Goal: Task Accomplishment & Management: Complete application form

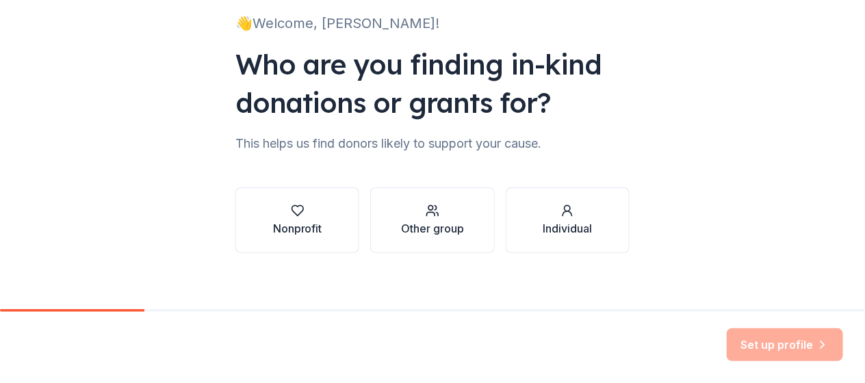
scroll to position [99, 0]
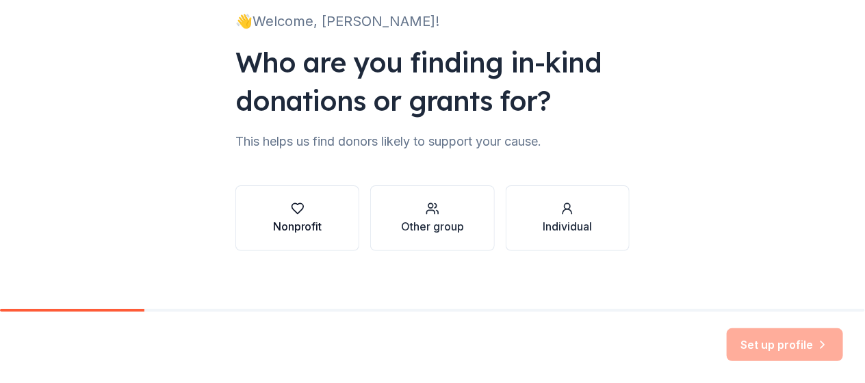
click at [293, 205] on icon "button" at bounding box center [298, 209] width 14 height 14
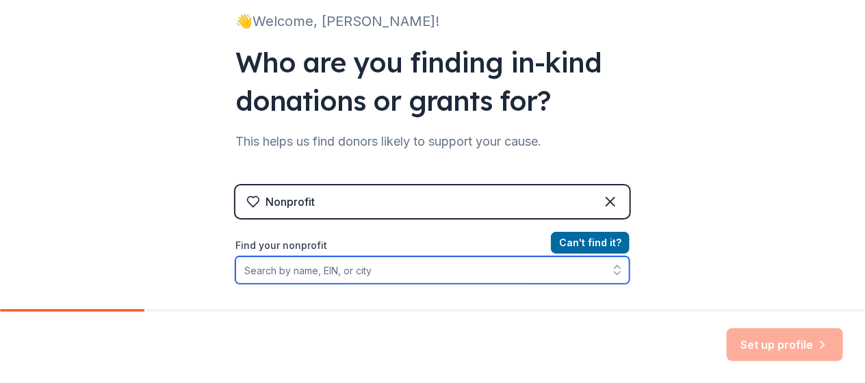
click at [324, 274] on input "Find your nonprofit" at bounding box center [432, 270] width 394 height 27
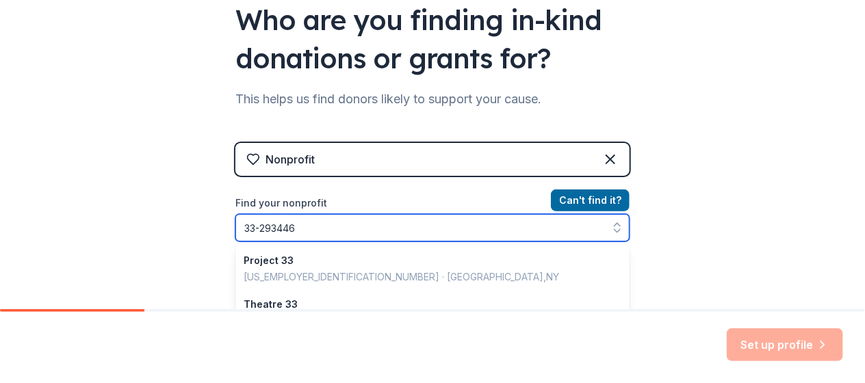
type input "[US_EMPLOYER_IDENTIFICATION_NUMBER]"
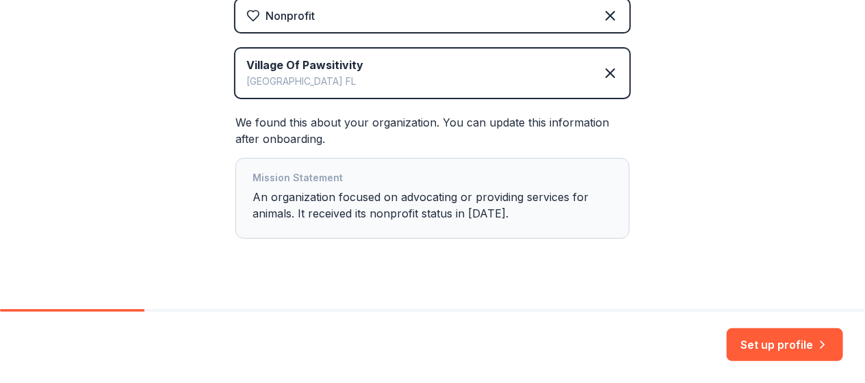
scroll to position [307, 0]
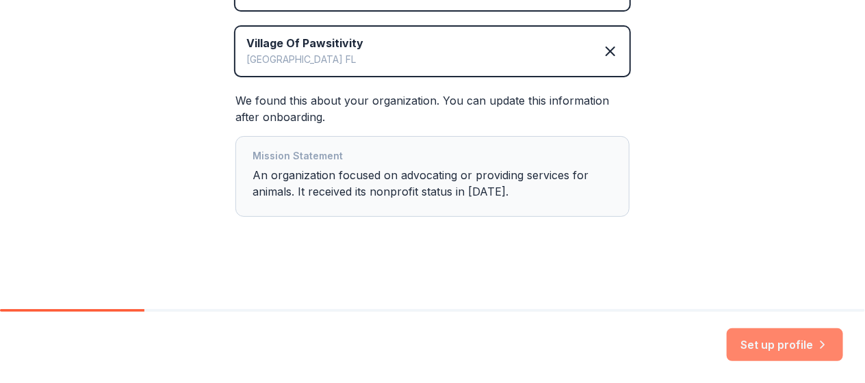
click at [791, 350] on button "Set up profile" at bounding box center [785, 344] width 116 height 33
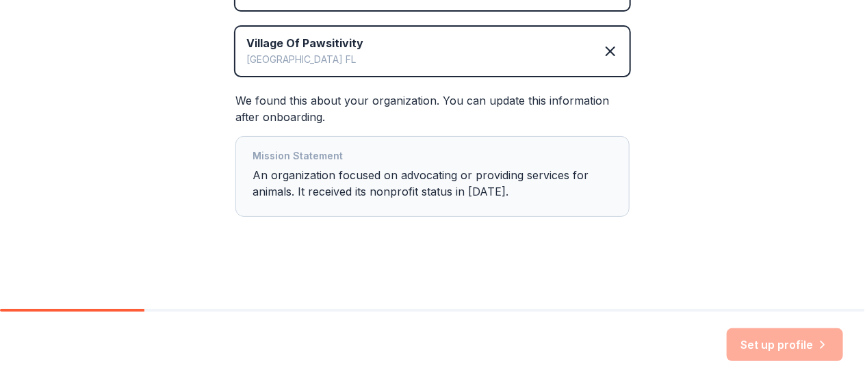
click at [564, 243] on div "Nonprofit Village Of Pawsitivity [GEOGRAPHIC_DATA] [GEOGRAPHIC_DATA] We found t…" at bounding box center [432, 110] width 394 height 267
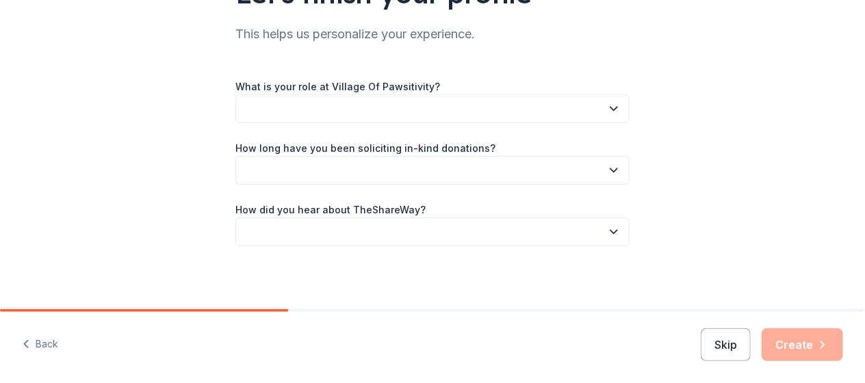
scroll to position [129, 0]
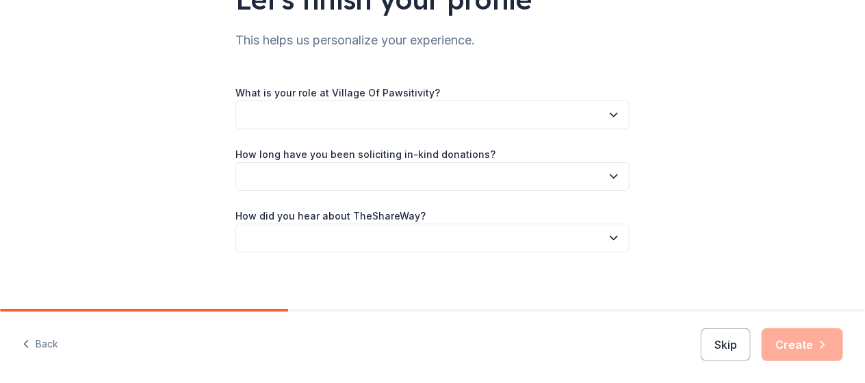
click at [609, 112] on icon "button" at bounding box center [614, 115] width 14 height 14
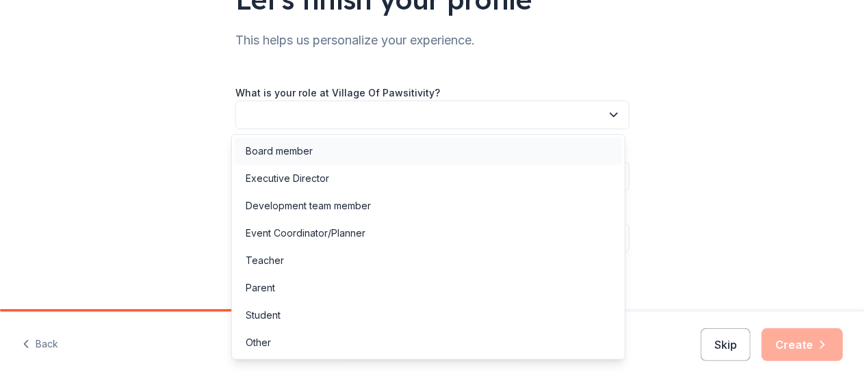
click at [294, 155] on div "Board member" at bounding box center [279, 151] width 67 height 16
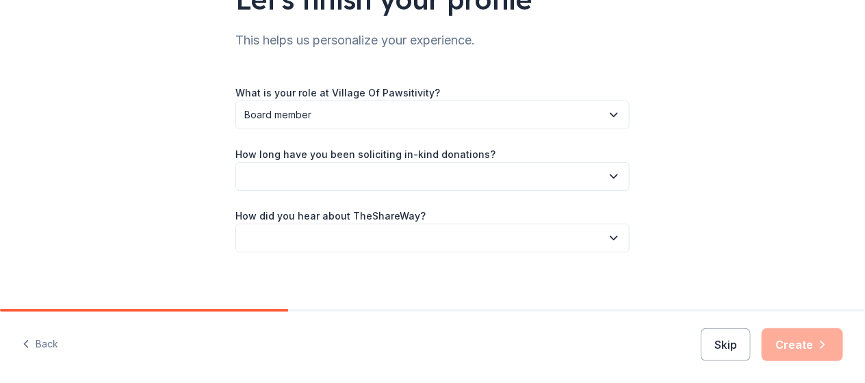
click at [272, 174] on button "button" at bounding box center [432, 176] width 394 height 29
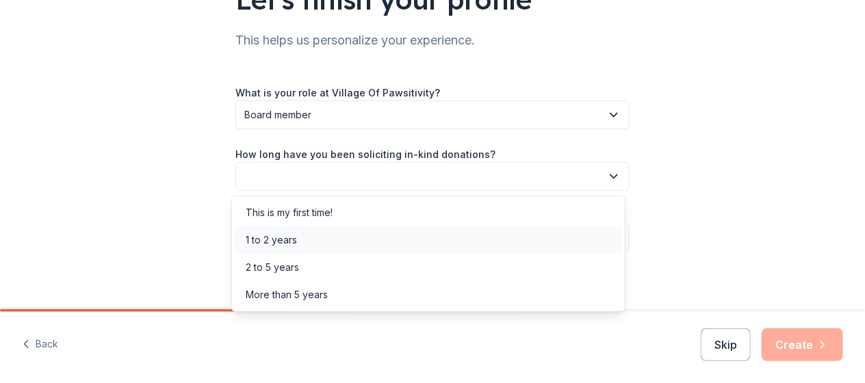
click at [271, 236] on div "1 to 2 years" at bounding box center [271, 240] width 51 height 16
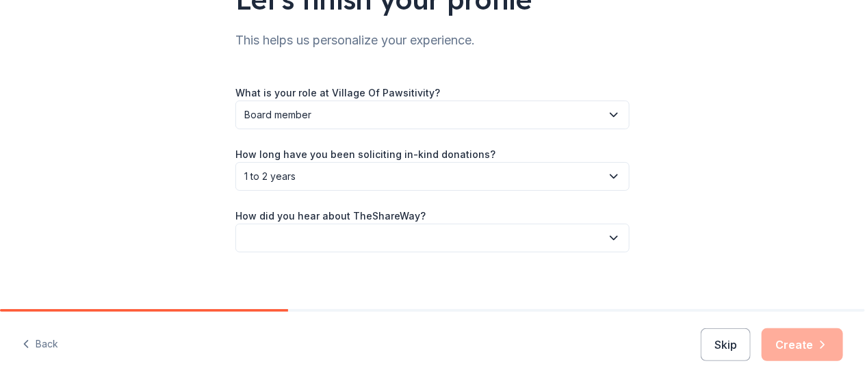
click at [311, 231] on button "button" at bounding box center [432, 238] width 394 height 29
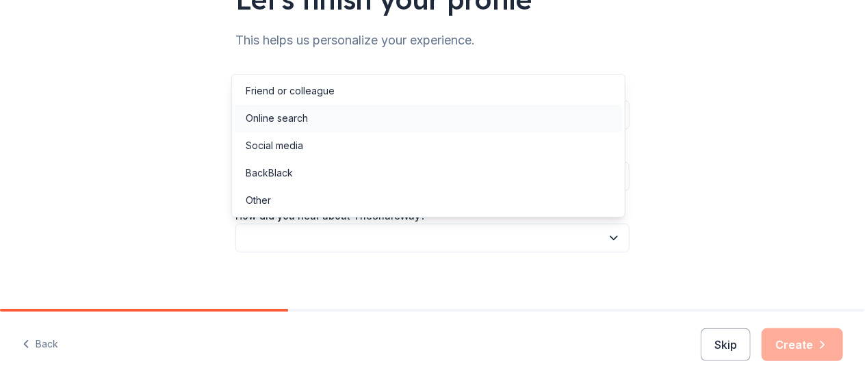
click at [300, 116] on div "Online search" at bounding box center [277, 118] width 62 height 16
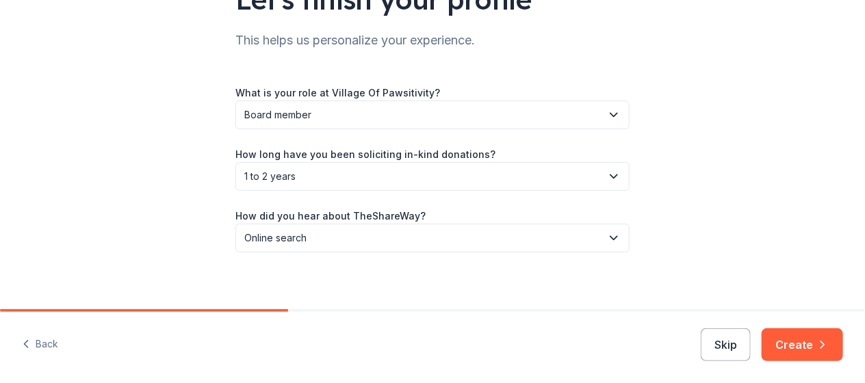
click at [608, 176] on icon "button" at bounding box center [614, 177] width 14 height 14
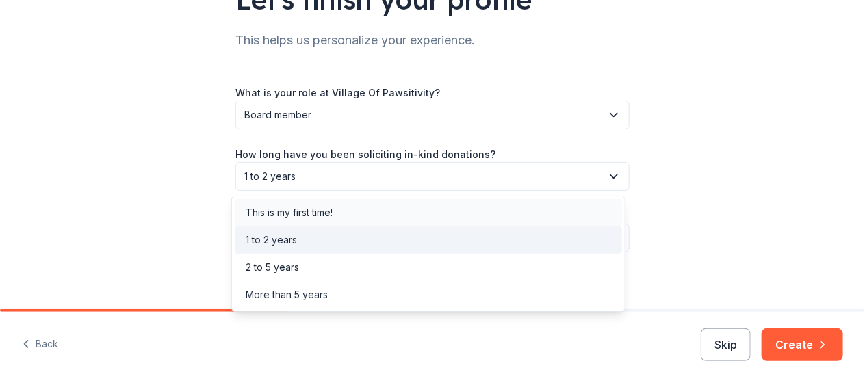
click at [324, 212] on div "This is my first time!" at bounding box center [289, 213] width 87 height 16
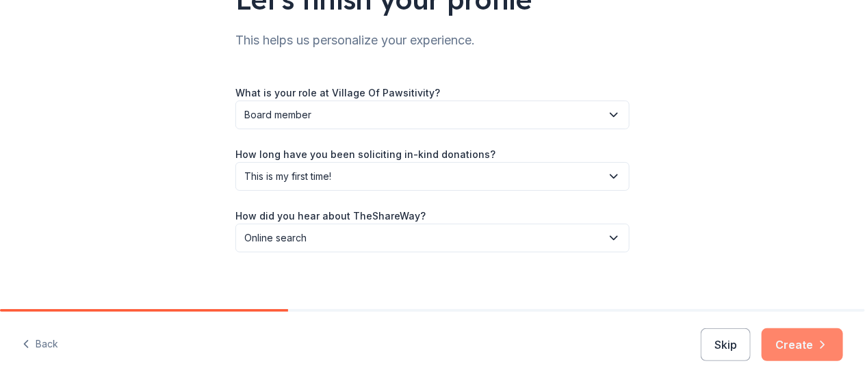
click at [801, 346] on button "Create" at bounding box center [802, 344] width 81 height 33
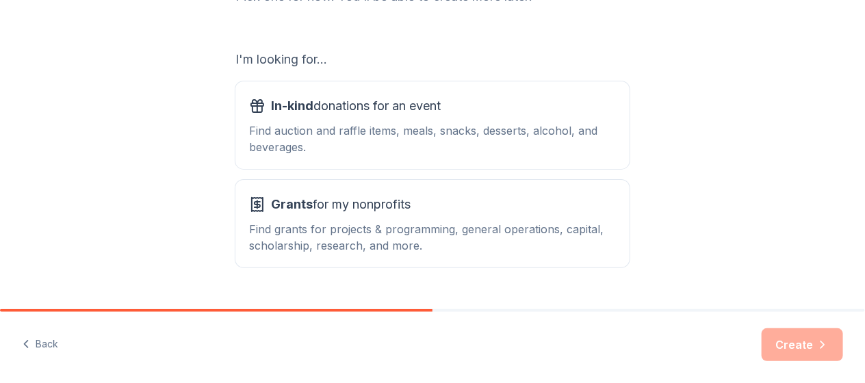
scroll to position [213, 0]
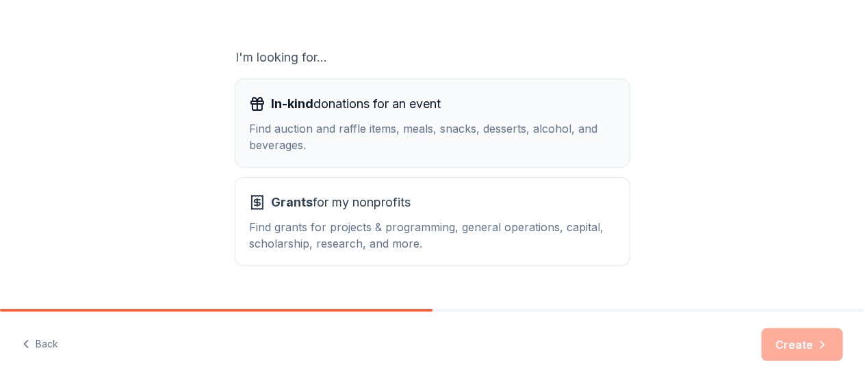
click at [304, 128] on div "Find auction and raffle items, meals, snacks, desserts, alcohol, and beverages." at bounding box center [432, 136] width 367 height 33
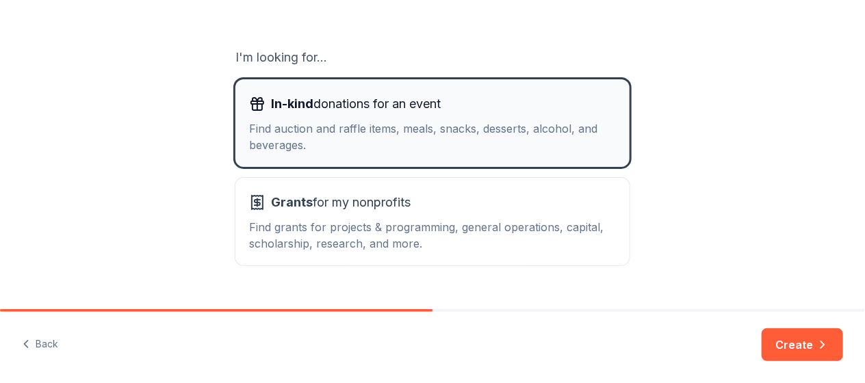
click at [326, 133] on div "Find auction and raffle items, meals, snacks, desserts, alcohol, and beverages." at bounding box center [432, 136] width 367 height 33
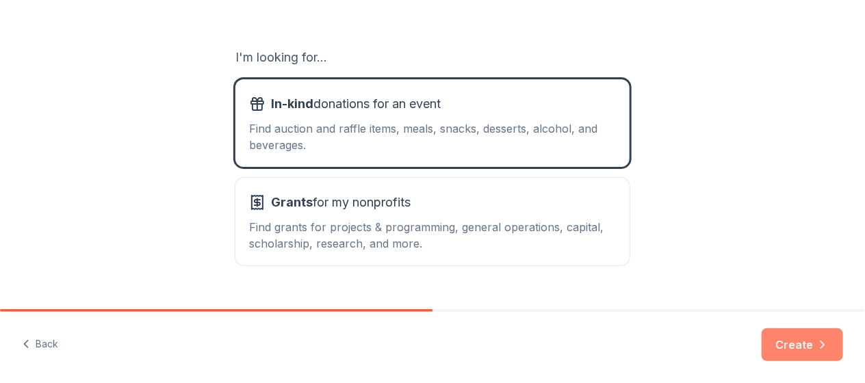
click at [794, 343] on button "Create" at bounding box center [802, 344] width 81 height 33
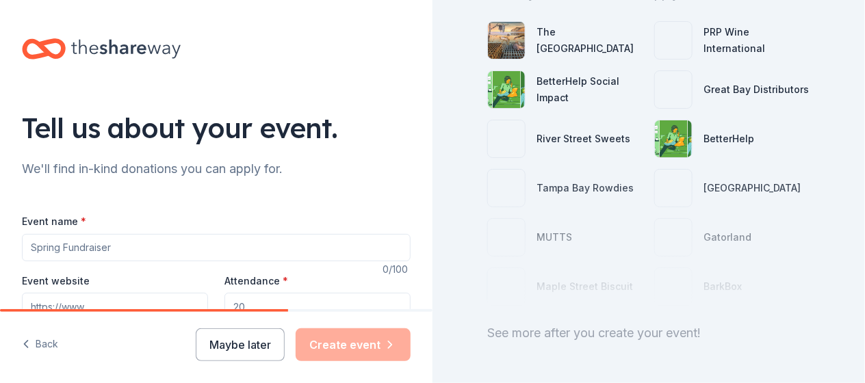
scroll to position [166, 0]
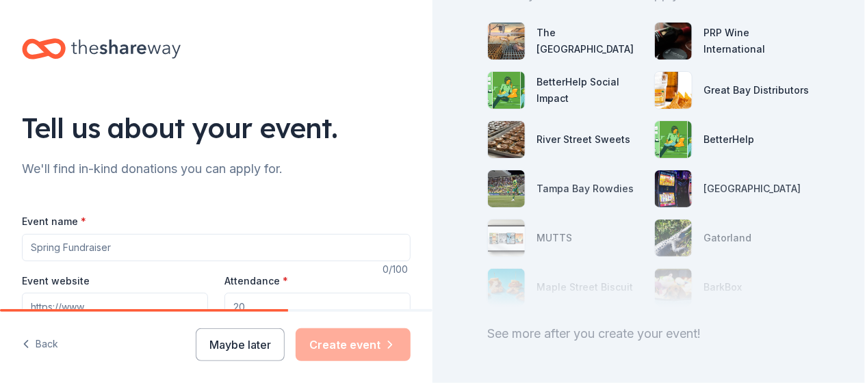
click at [790, 309] on div "The Dalí Museum PRP Wine International BetterHelp Social Impact Great Bay Distr…" at bounding box center [648, 163] width 323 height 317
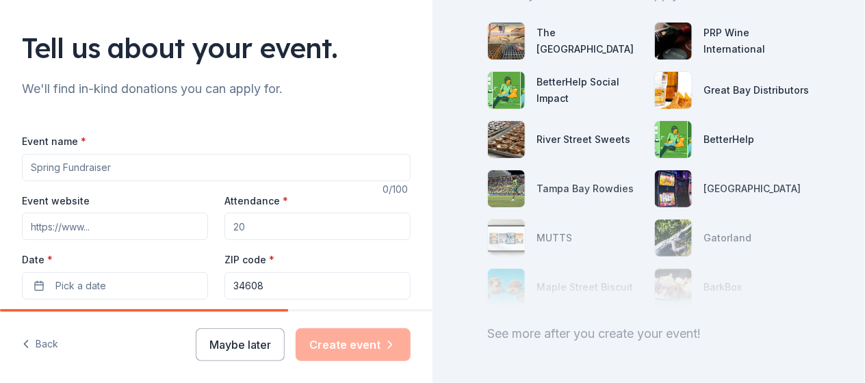
scroll to position [86, 0]
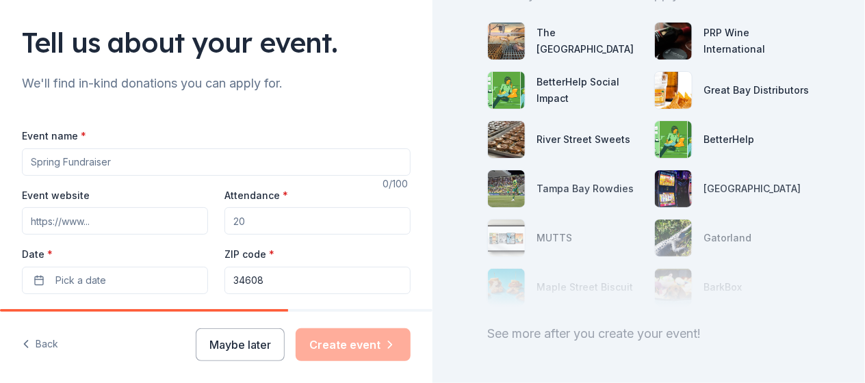
click at [62, 158] on input "Event name *" at bounding box center [216, 161] width 389 height 27
click at [62, 159] on input "Event name *" at bounding box center [216, 161] width 389 height 27
click at [62, 162] on input "Event name *" at bounding box center [216, 161] width 389 height 27
click at [63, 159] on input "Event name *" at bounding box center [216, 161] width 389 height 27
drag, startPoint x: 63, startPoint y: 159, endPoint x: 15, endPoint y: 157, distance: 47.9
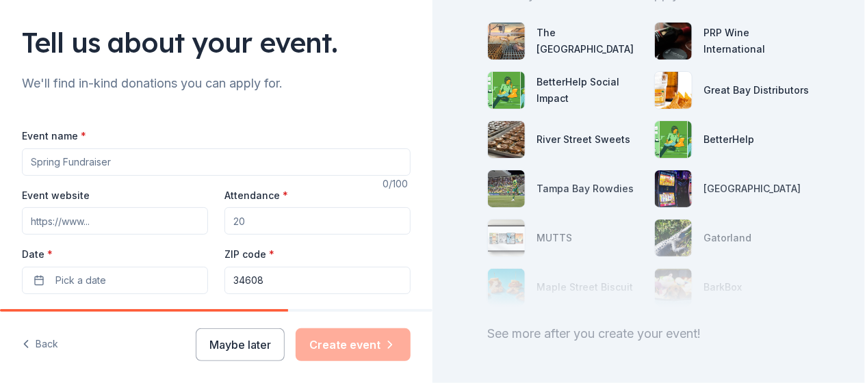
click at [15, 157] on div "Tell us about your event. We'll find in-kind donations you can apply for. Event…" at bounding box center [216, 369] width 432 height 911
click at [109, 217] on input "Event website" at bounding box center [115, 220] width 186 height 27
type input "[DOMAIN_NAME]"
click at [268, 222] on input "Attendance *" at bounding box center [317, 220] width 186 height 27
click at [259, 218] on input "Attendance *" at bounding box center [317, 220] width 186 height 27
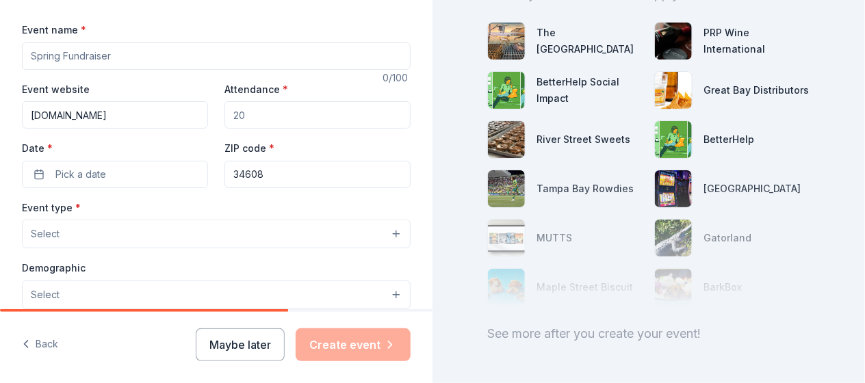
scroll to position [196, 0]
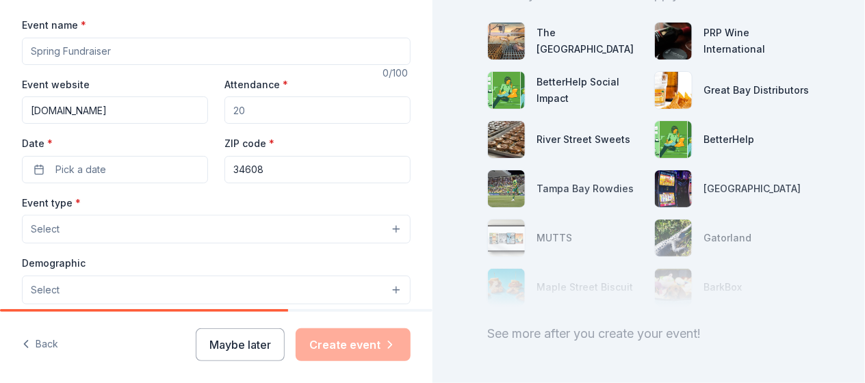
click at [302, 109] on input "Attendance *" at bounding box center [317, 109] width 186 height 27
click at [296, 111] on input "Attendance *" at bounding box center [317, 109] width 186 height 27
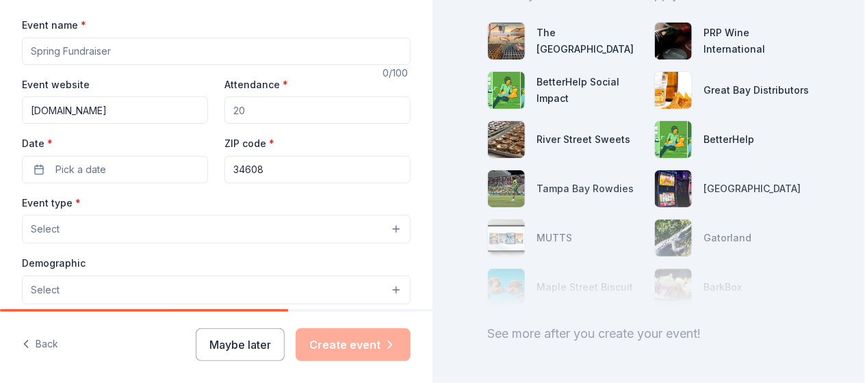
click at [296, 111] on input "Attendance *" at bounding box center [317, 109] width 186 height 27
click at [105, 229] on button "Select" at bounding box center [216, 229] width 389 height 29
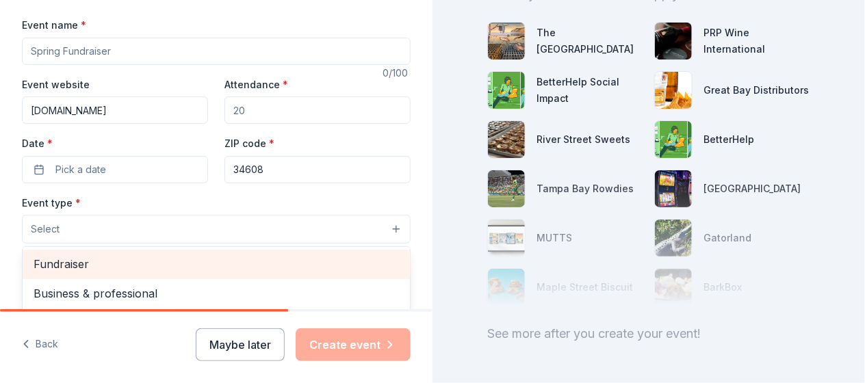
click at [66, 257] on span "Fundraiser" at bounding box center [216, 264] width 365 height 18
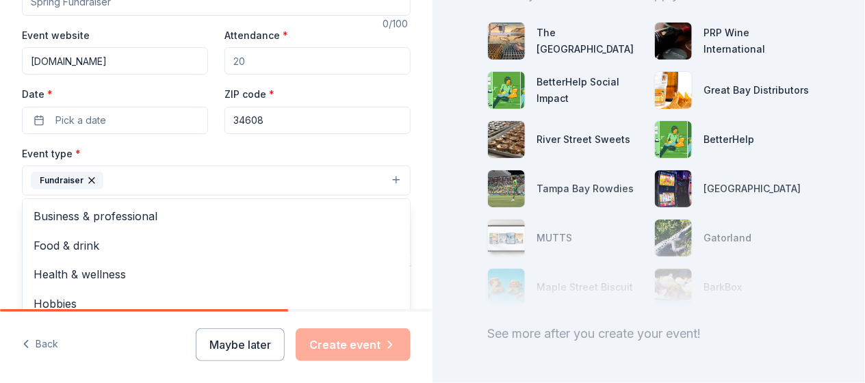
scroll to position [248, 0]
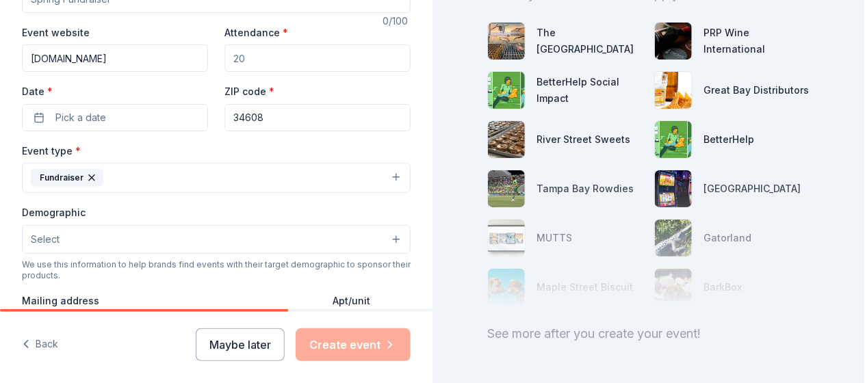
click at [207, 236] on button "Select" at bounding box center [216, 239] width 389 height 29
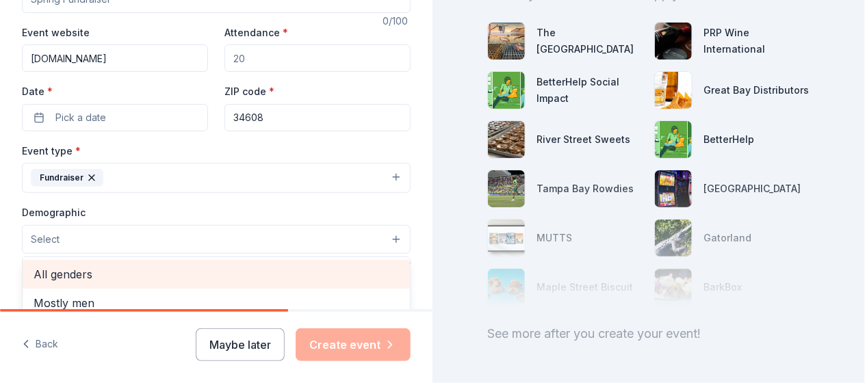
click at [80, 265] on span "All genders" at bounding box center [216, 274] width 365 height 18
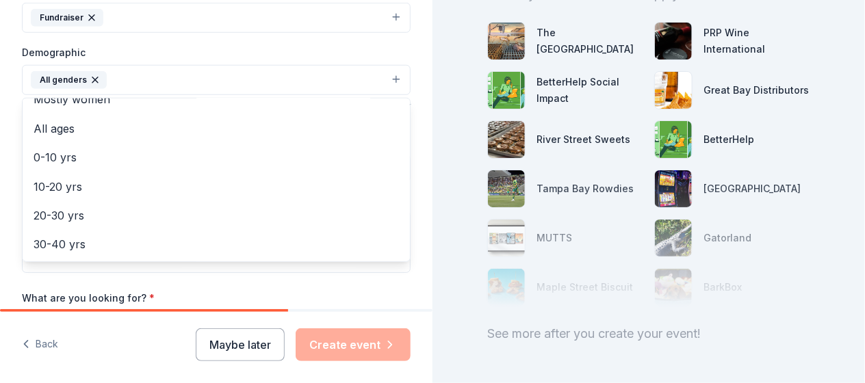
scroll to position [42, 0]
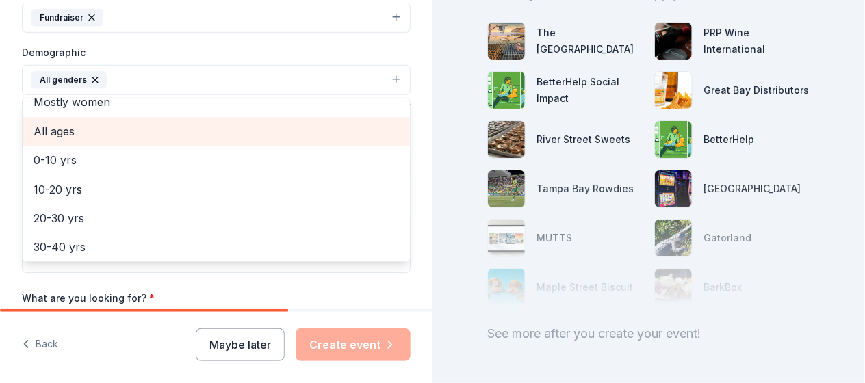
click at [60, 124] on span "All ages" at bounding box center [216, 131] width 365 height 18
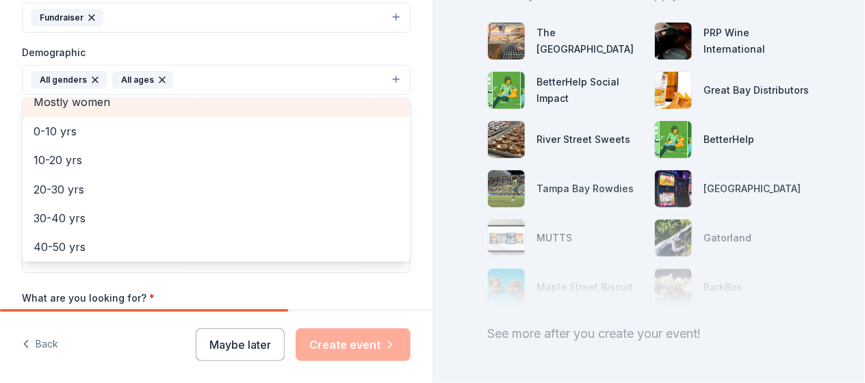
click at [58, 96] on span "Mostly women" at bounding box center [216, 102] width 365 height 18
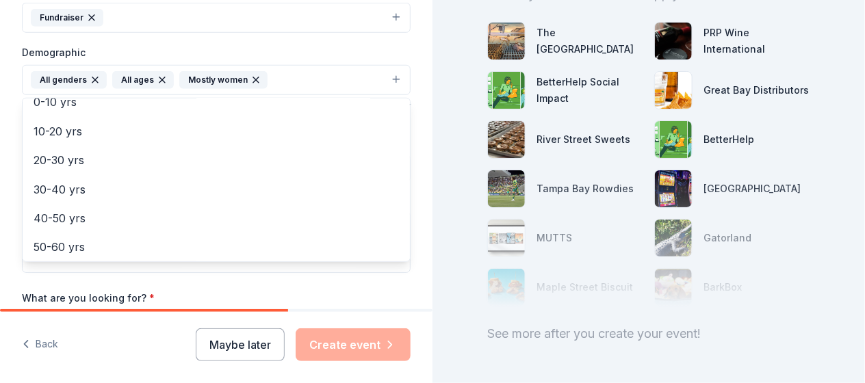
scroll to position [13, 0]
click at [251, 77] on icon "button" at bounding box center [255, 80] width 11 height 11
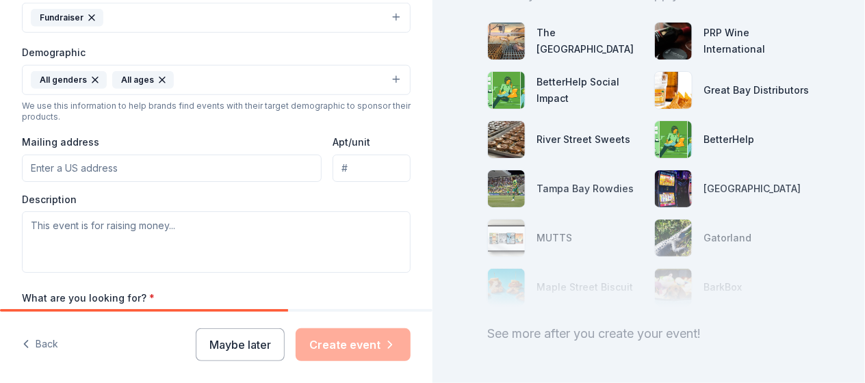
click at [119, 161] on input "Mailing address" at bounding box center [172, 168] width 300 height 27
type input "[STREET_ADDRESS]"
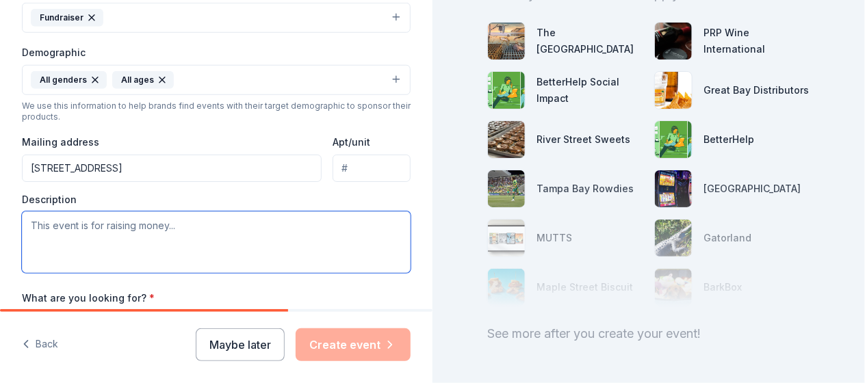
click at [88, 218] on textarea at bounding box center [216, 242] width 389 height 62
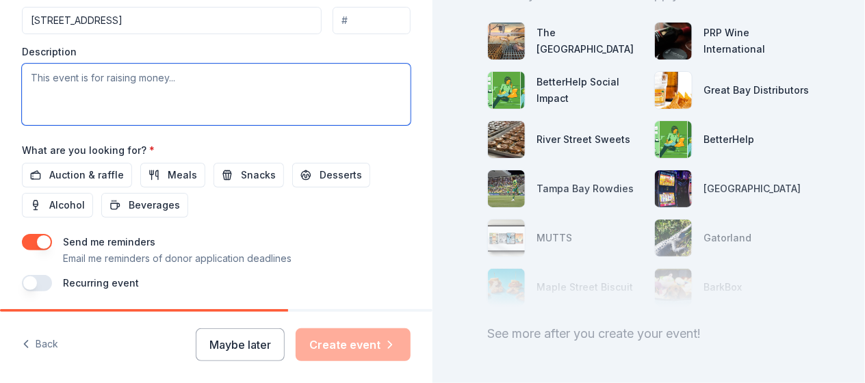
scroll to position [558, 0]
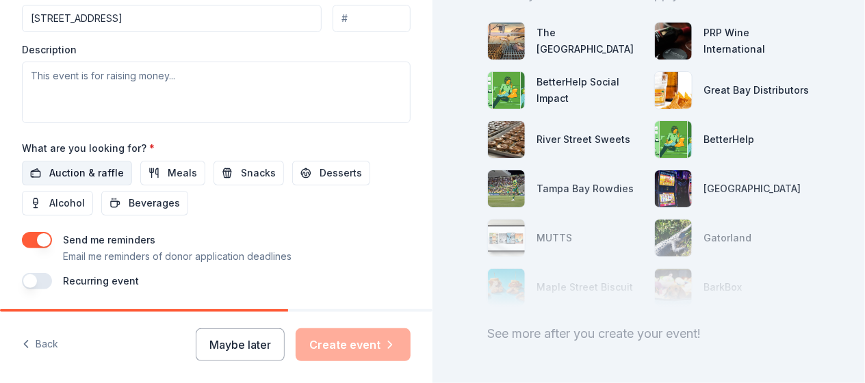
click at [85, 166] on span "Auction & raffle" at bounding box center [86, 173] width 75 height 16
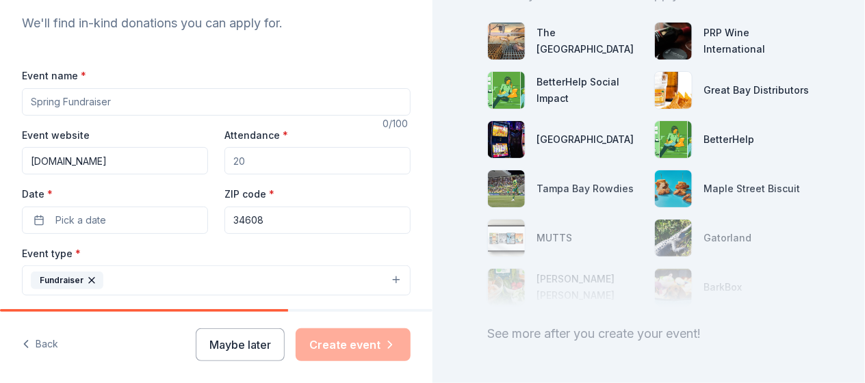
scroll to position [141, 0]
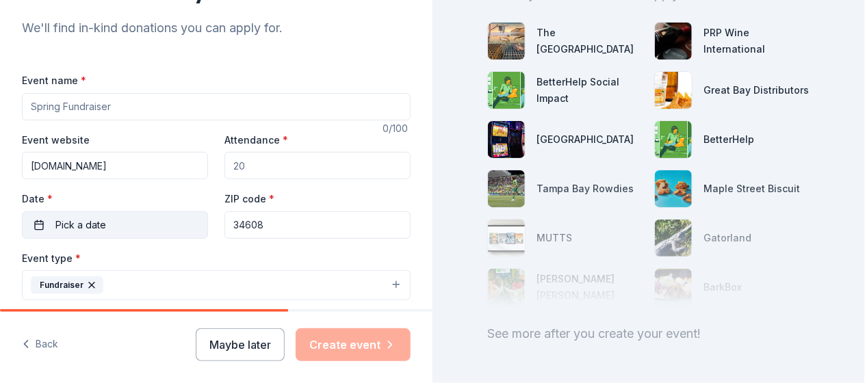
click at [74, 229] on span "Pick a date" at bounding box center [80, 225] width 51 height 16
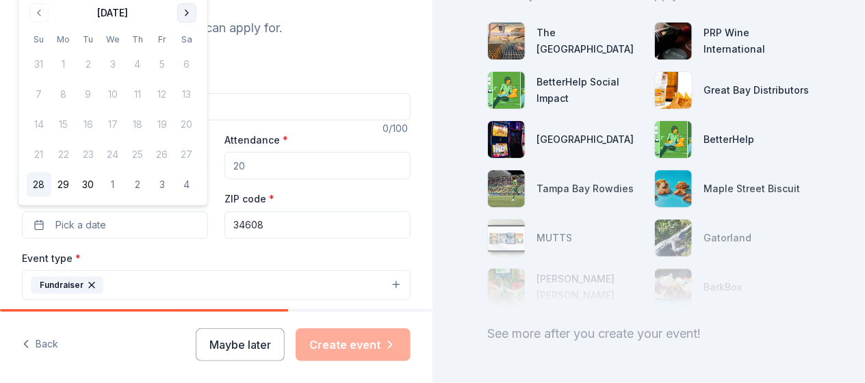
click at [186, 13] on button "Go to next month" at bounding box center [186, 12] width 19 height 19
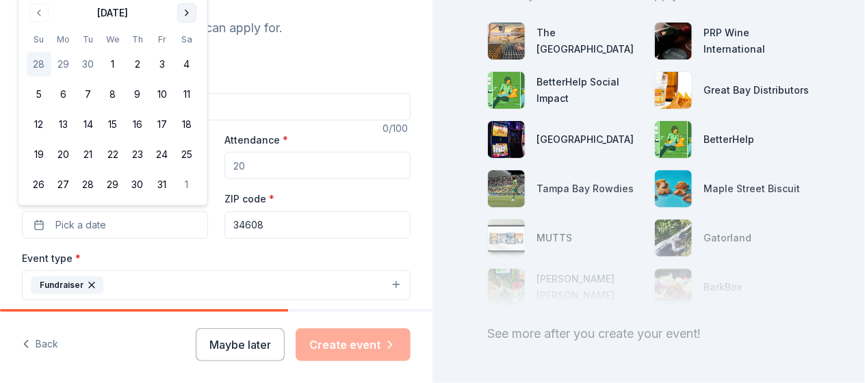
click at [186, 13] on button "Go to next month" at bounding box center [186, 12] width 19 height 19
click at [186, 13] on th "Sa" at bounding box center [186, 9] width 25 height 14
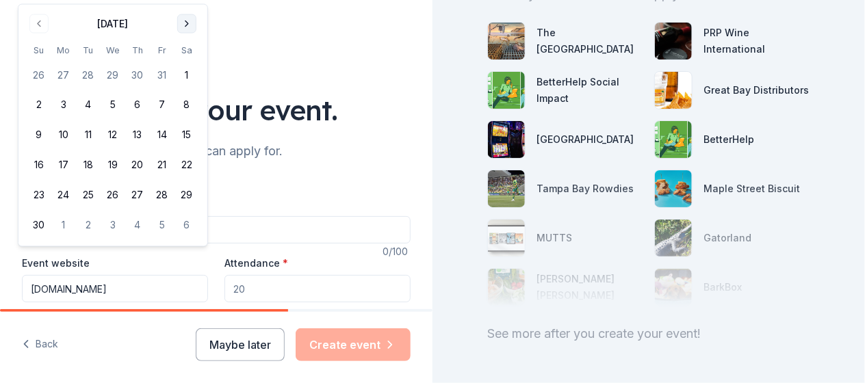
scroll to position [0, 0]
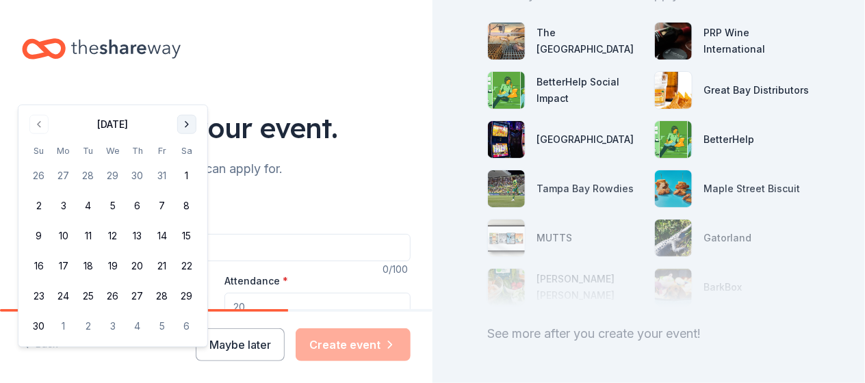
click at [188, 125] on button "Go to next month" at bounding box center [186, 124] width 19 height 19
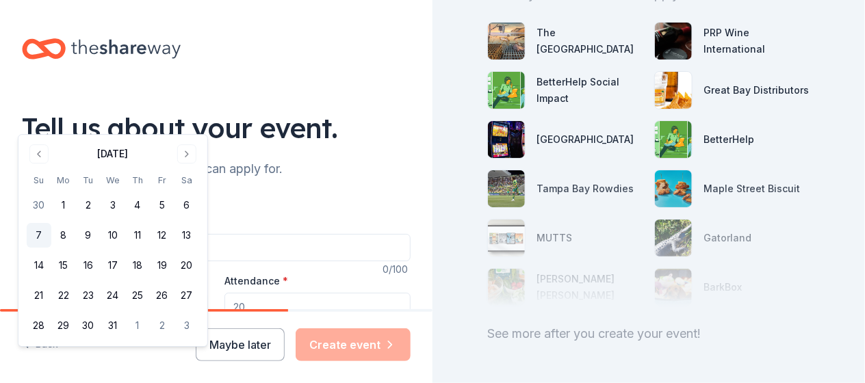
click at [40, 234] on button "7" at bounding box center [39, 235] width 25 height 25
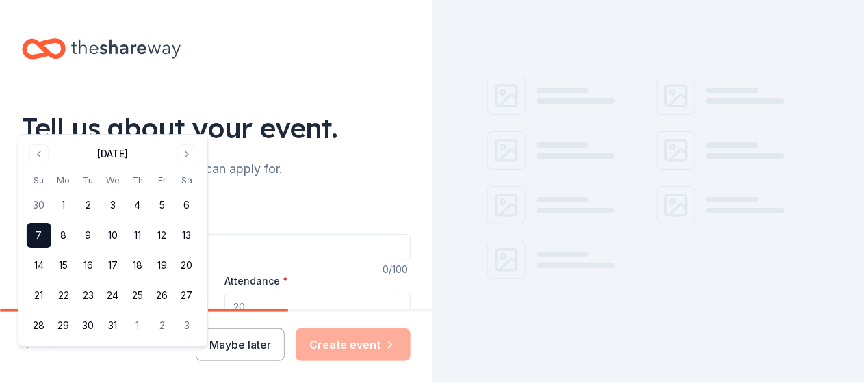
scroll to position [166, 0]
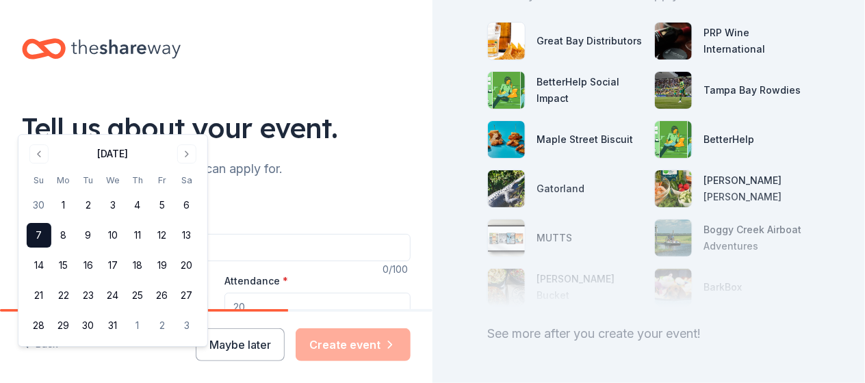
click at [549, 252] on div at bounding box center [648, 238] width 323 height 137
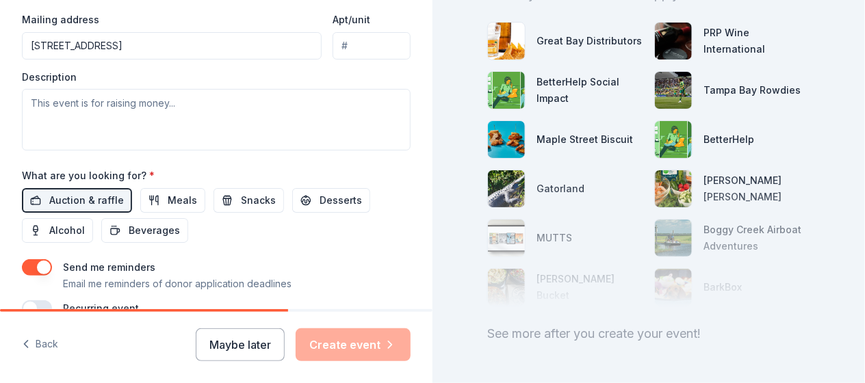
scroll to position [532, 0]
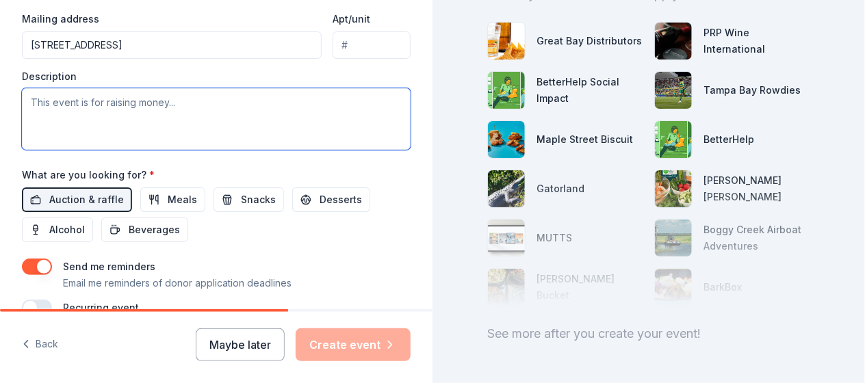
click at [181, 100] on textarea at bounding box center [216, 119] width 389 height 62
type textarea "5"
click at [207, 101] on textarea at bounding box center [216, 119] width 389 height 62
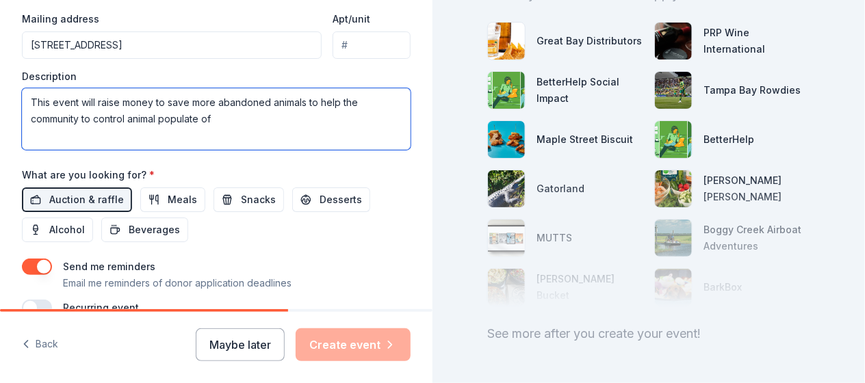
click at [215, 97] on textarea "This event will raise money to save more abandoned animals to help the communit…" at bounding box center [216, 119] width 389 height 62
click at [215, 114] on textarea "This event will raise money to save more stray& abandoned animals to help the c…" at bounding box center [216, 119] width 389 height 62
click at [370, 114] on textarea "This event will raise money to save more stray& abandoned animals to help the c…" at bounding box center [216, 119] width 389 height 62
click at [397, 112] on textarea "This event will raise money to save more stray& abandoned animals to help the c…" at bounding box center [216, 119] width 389 height 62
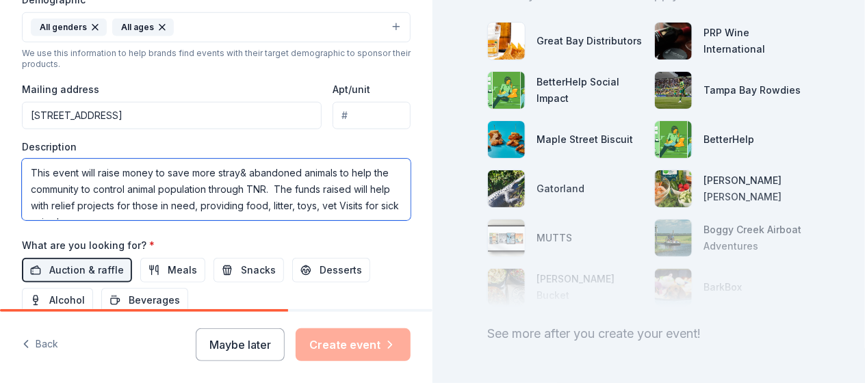
scroll to position [460, 0]
click at [335, 171] on textarea "This event will raise money to save more stray& abandoned animals to help the c…" at bounding box center [216, 191] width 389 height 62
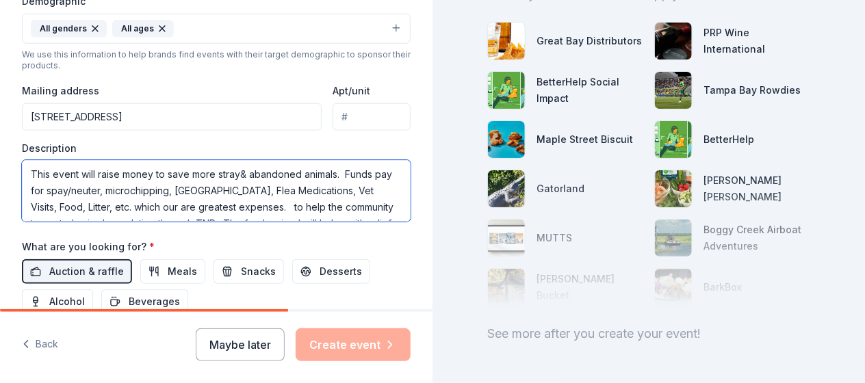
click at [282, 201] on textarea "This event will raise money to save more stray& abandoned animals. Funds pay fo…" at bounding box center [216, 191] width 389 height 62
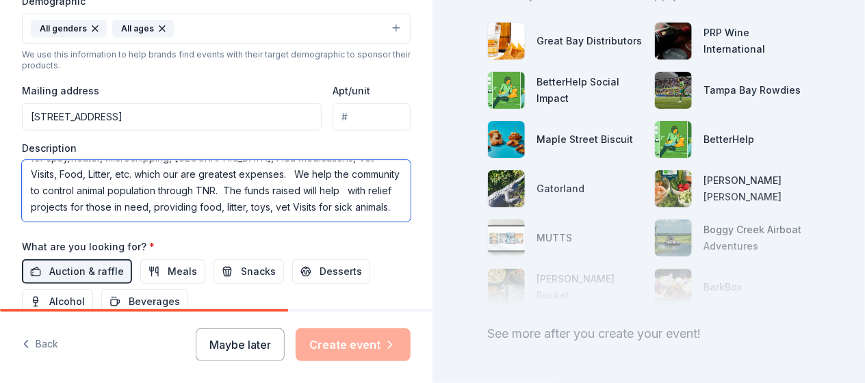
scroll to position [34, 0]
click at [337, 184] on textarea "This event will raise money to save more stray& abandoned animals. Funds pay fo…" at bounding box center [216, 191] width 389 height 62
click at [120, 209] on textarea "This event will raise money to save more stray& abandoned animals. Funds pay fo…" at bounding box center [216, 191] width 389 height 62
click at [334, 182] on textarea "This event will raise money to save more stray& abandoned animals. Funds pay fo…" at bounding box center [216, 191] width 389 height 62
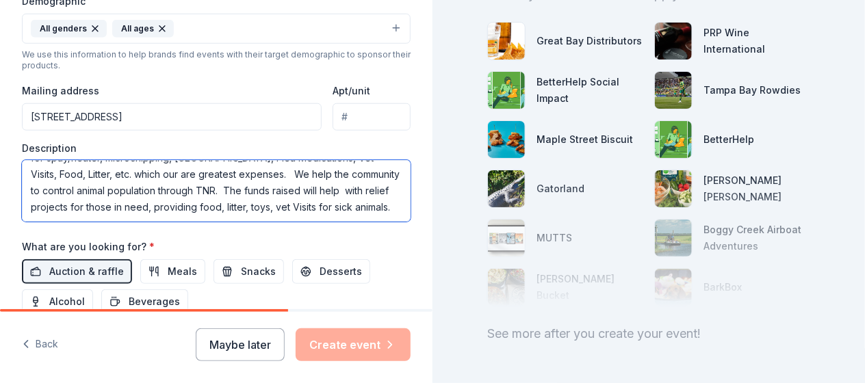
click at [334, 182] on textarea "This event will raise money to save more stray& abandoned animals. Funds pay fo…" at bounding box center [216, 191] width 389 height 62
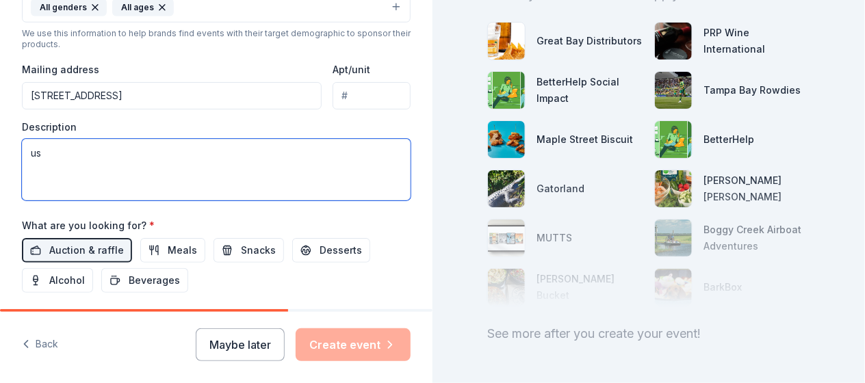
scroll to position [477, 0]
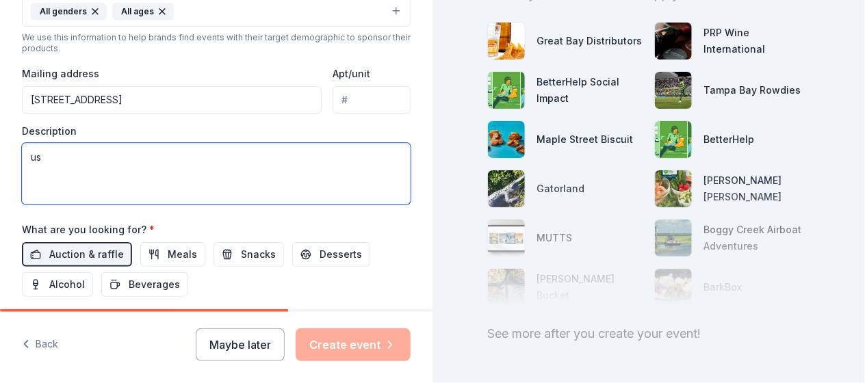
type textarea "u"
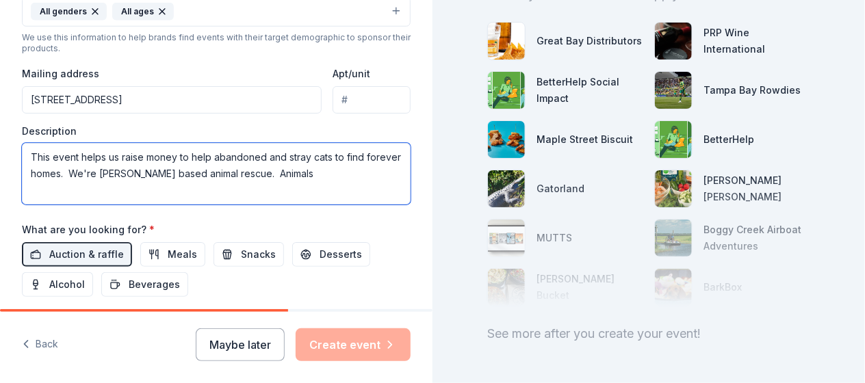
click at [133, 168] on textarea "This event helps us raise money to help abandoned and stray cats to find foreve…" at bounding box center [216, 174] width 389 height 62
click at [285, 168] on textarea "This event helps us raise money to help abandoned and stray cats to find foreve…" at bounding box center [216, 174] width 389 height 62
click at [288, 168] on textarea "This event helps us raise money to help abandoned and stray cats to find foreve…" at bounding box center [216, 174] width 389 height 62
click at [209, 182] on textarea "This event helps us raise money to help abandoned and stray cats to find foreve…" at bounding box center [216, 174] width 389 height 62
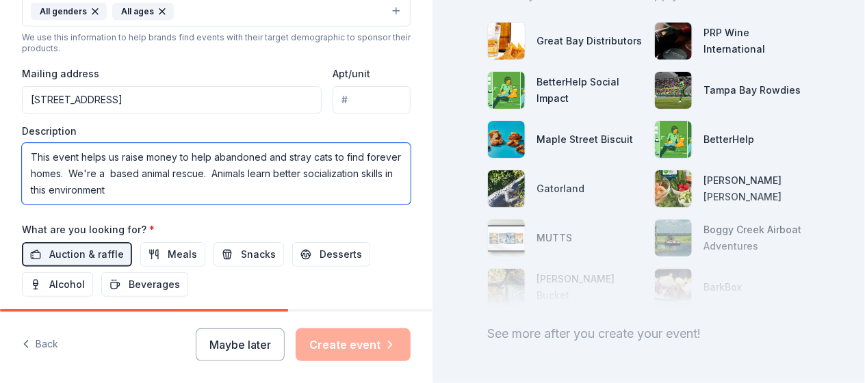
click at [146, 186] on textarea "This event helps us raise money to help abandoned and stray cats to find foreve…" at bounding box center [216, 174] width 389 height 62
click at [228, 186] on textarea "This event helps us raise money to help abandoned and stray cats to find foreve…" at bounding box center [216, 174] width 389 height 62
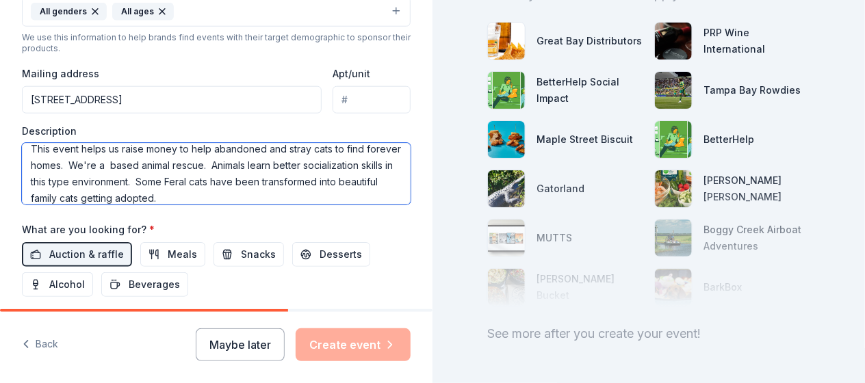
click at [361, 143] on textarea "This event helps us raise money to help abandoned and stray cats to find foreve…" at bounding box center [216, 174] width 389 height 62
click at [295, 192] on textarea "This event helps us raise money to help abandoned and stray cats to find foreve…" at bounding box center [216, 174] width 389 height 62
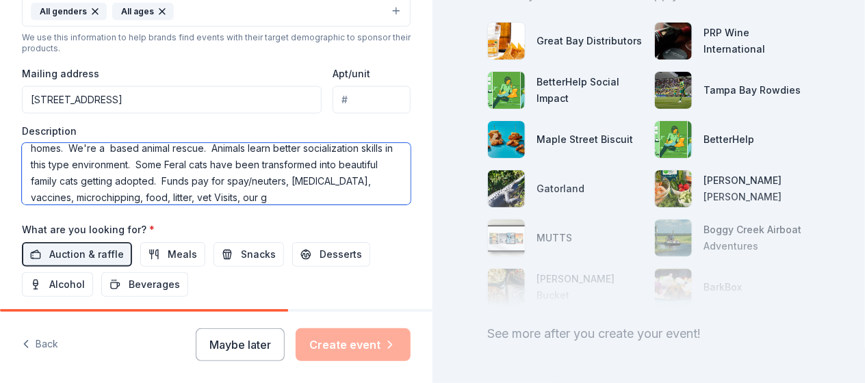
scroll to position [41, 0]
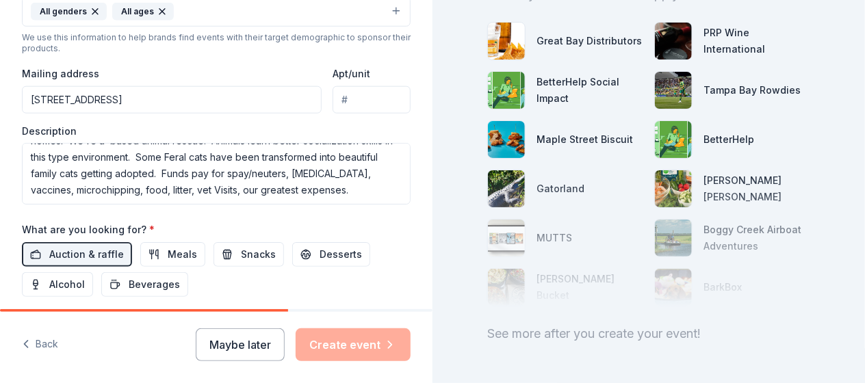
click at [283, 199] on div "Event name * 0 /100 Event website [DOMAIN_NAME] Attendance * Date * [DATE] ZIP …" at bounding box center [216, 53] width 389 height 635
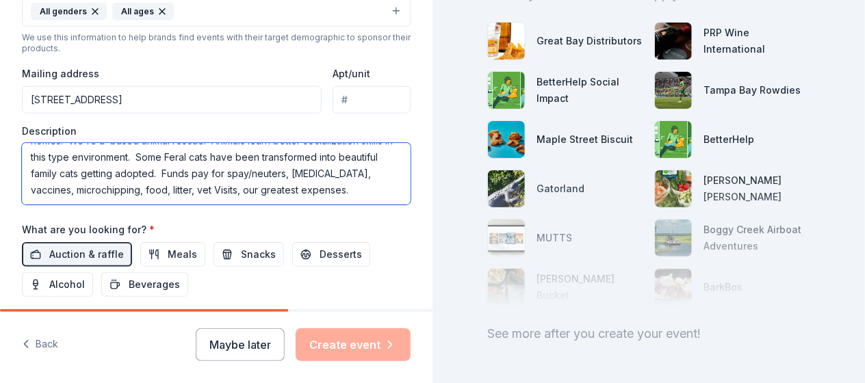
click at [285, 195] on textarea "This event helps us raise money to help abandoned and stray cats to find foreve…" at bounding box center [216, 174] width 389 height 62
click at [133, 191] on textarea "This event helps us raise money to help abandoned and stray cats to find foreve…" at bounding box center [216, 174] width 389 height 62
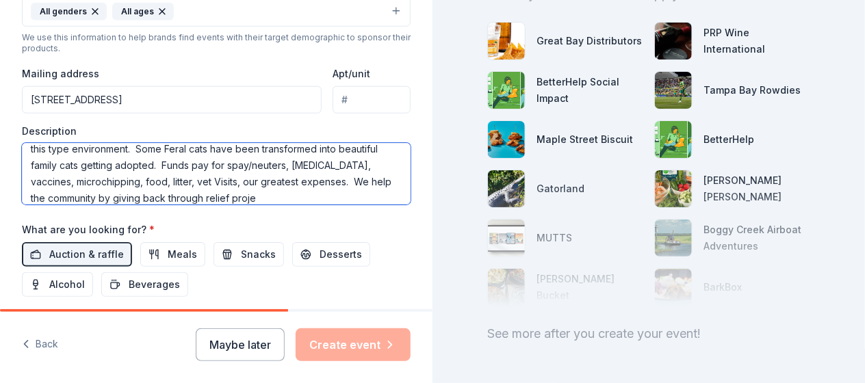
scroll to position [57, 0]
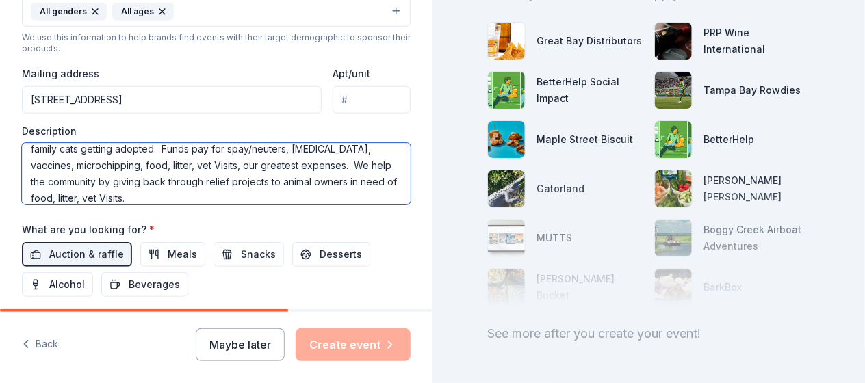
click at [135, 185] on textarea "This event helps us raise money to help abandoned and stray cats to find foreve…" at bounding box center [216, 174] width 389 height 62
click at [294, 190] on textarea "This event helps us raise money to help abandoned and stray cats to find foreve…" at bounding box center [216, 174] width 389 height 62
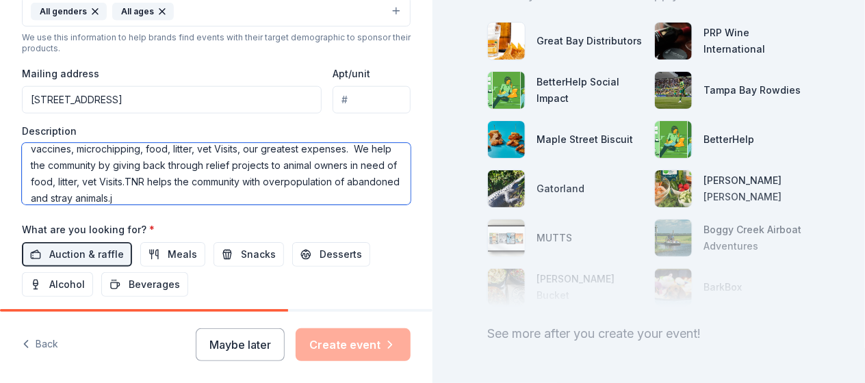
type textarea "This event helps us raise money to help abandoned and stray cats to find foreve…"
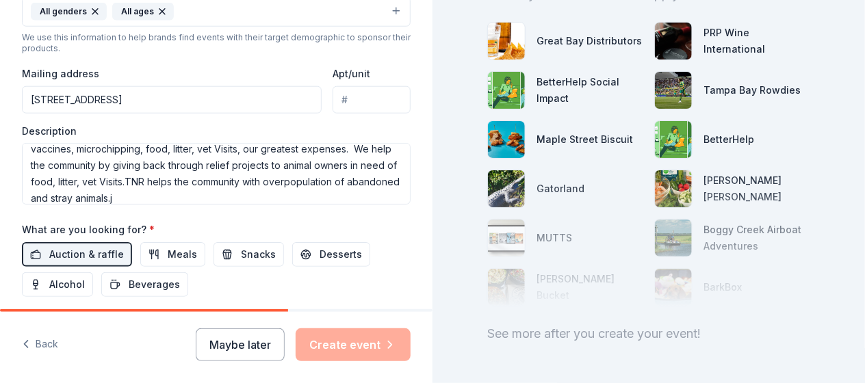
click at [289, 211] on div "Event name * 0 /100 Event website [DOMAIN_NAME] Attendance * Date * [DATE] ZIP …" at bounding box center [216, 53] width 389 height 635
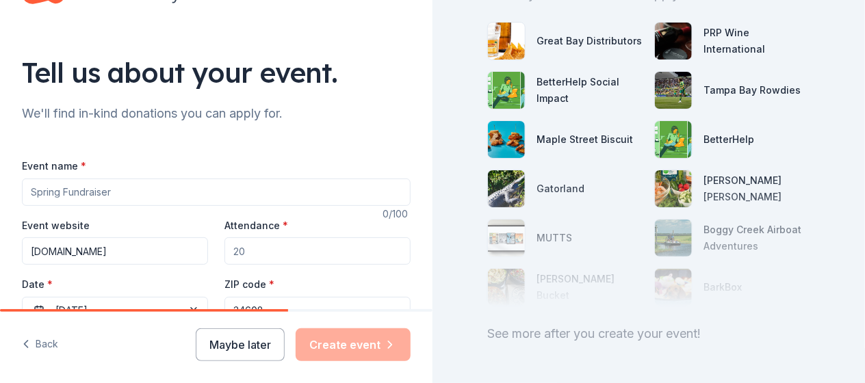
scroll to position [55, 0]
click at [149, 187] on input "Event name *" at bounding box center [216, 192] width 389 height 27
type input "Village of Pawsitivity Bingo Fundraiser"
click at [250, 247] on input "Attendance *" at bounding box center [317, 251] width 186 height 27
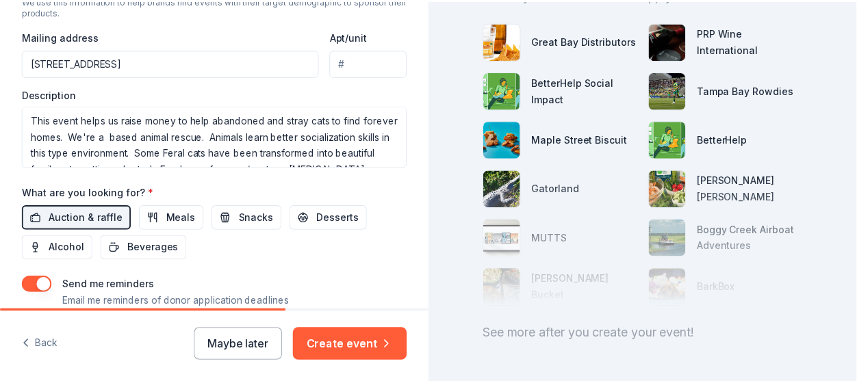
scroll to position [557, 0]
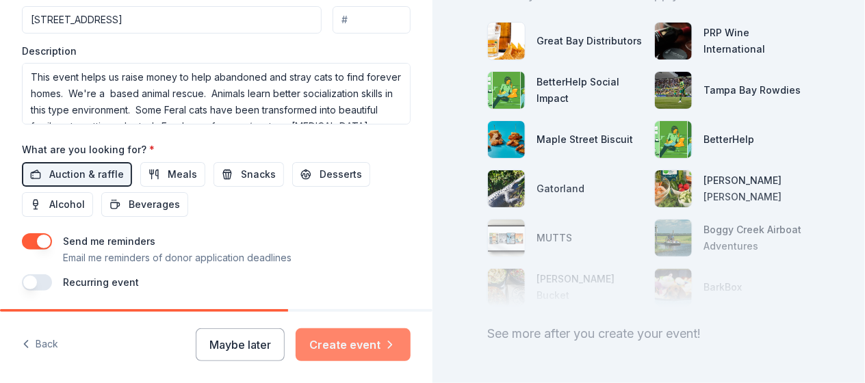
type input "150"
click at [354, 341] on button "Create event" at bounding box center [353, 344] width 115 height 33
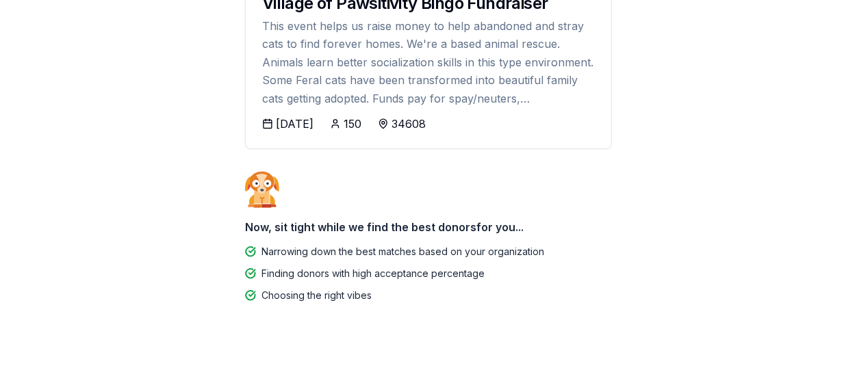
scroll to position [242, 0]
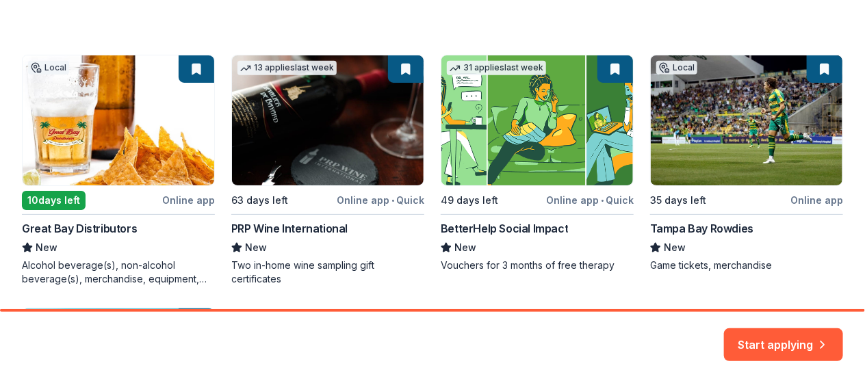
scroll to position [231, 0]
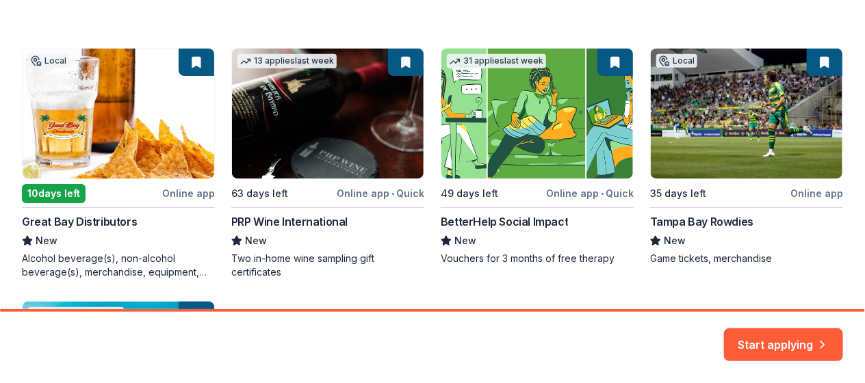
click at [819, 62] on div "Local 10 days left Online app Great Bay Distributors New Alcohol beverage(s), n…" at bounding box center [432, 283] width 821 height 471
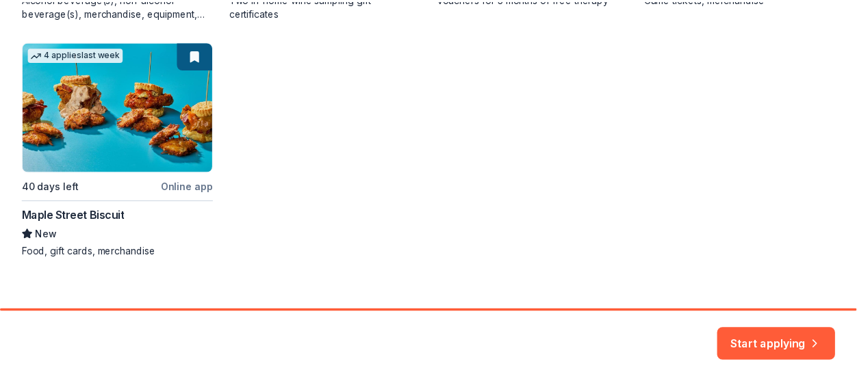
scroll to position [492, 0]
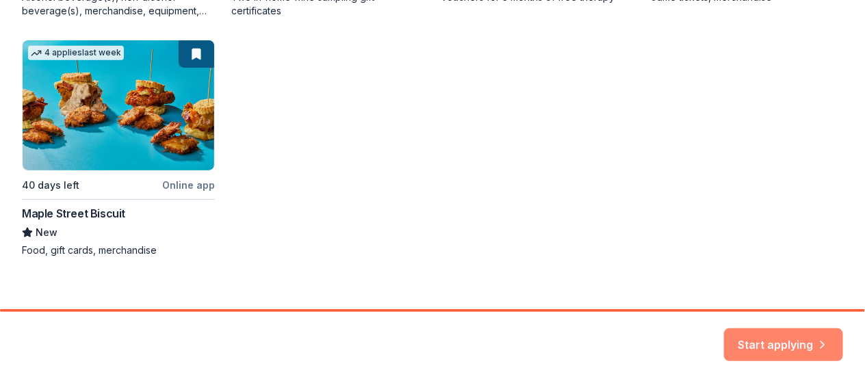
click at [771, 339] on button "Start applying" at bounding box center [783, 336] width 119 height 33
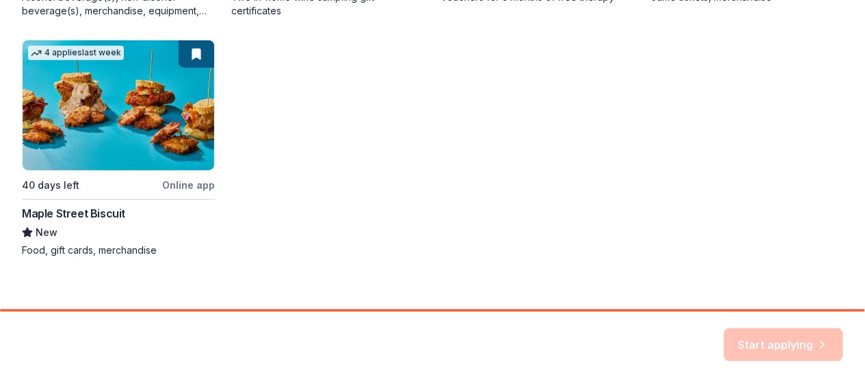
click at [771, 339] on div "Start applying" at bounding box center [783, 344] width 119 height 33
click at [769, 341] on div "Start applying" at bounding box center [783, 344] width 119 height 33
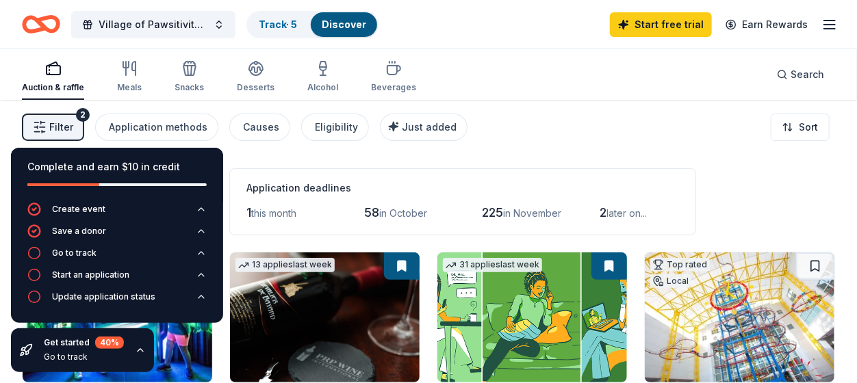
click at [466, 188] on div "Application deadlines" at bounding box center [462, 188] width 432 height 16
click at [749, 142] on div "Filter 2 Application methods Causes Eligibility Just added Sort" at bounding box center [428, 127] width 857 height 55
click at [603, 170] on div "Application deadlines 1 this month 58 in October 225 in [DATE] later on..." at bounding box center [462, 201] width 467 height 67
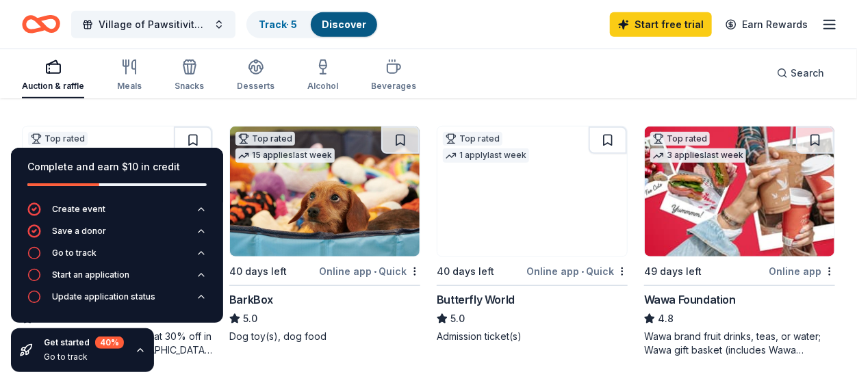
scroll to position [389, 0]
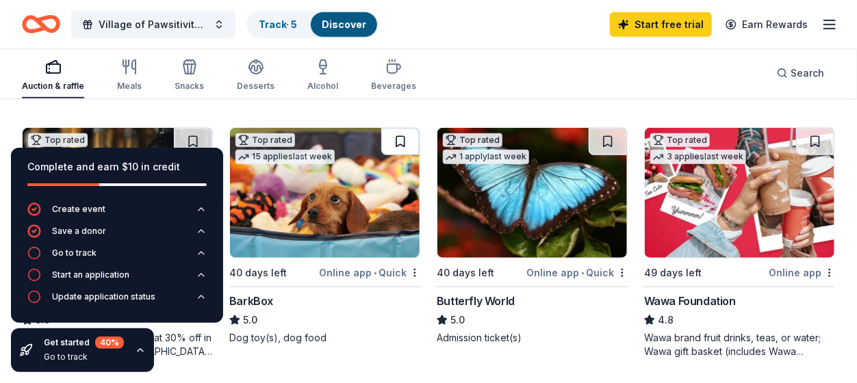
click at [400, 137] on button at bounding box center [400, 141] width 38 height 27
click at [809, 143] on button at bounding box center [815, 141] width 38 height 27
click at [601, 140] on button at bounding box center [607, 141] width 38 height 27
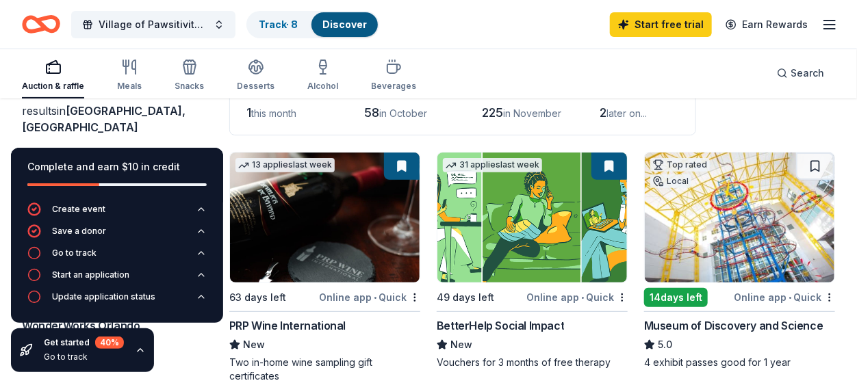
scroll to position [103, 0]
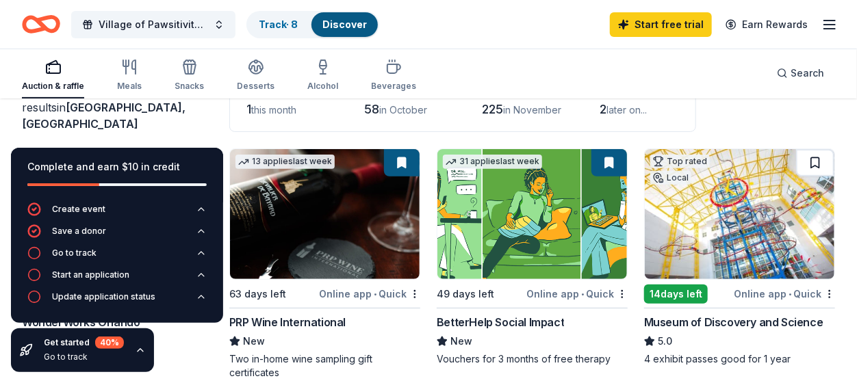
click at [814, 166] on button at bounding box center [815, 162] width 38 height 27
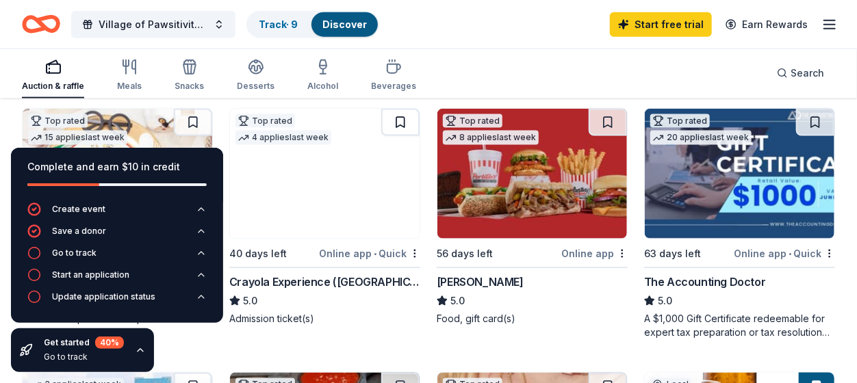
scroll to position [673, 0]
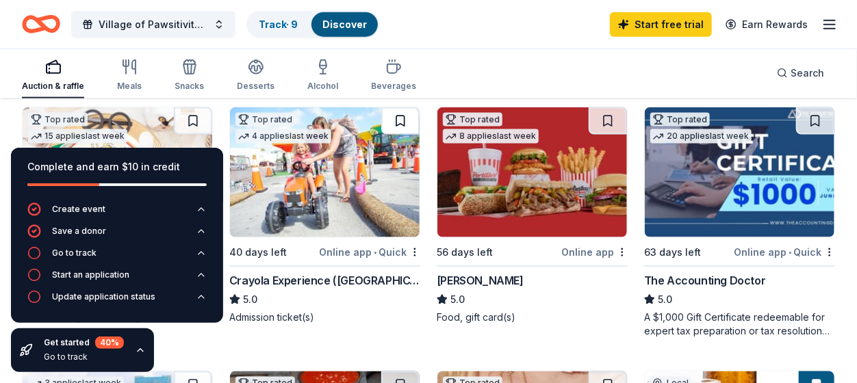
click at [398, 127] on button at bounding box center [400, 120] width 38 height 27
click at [597, 119] on button at bounding box center [607, 120] width 38 height 27
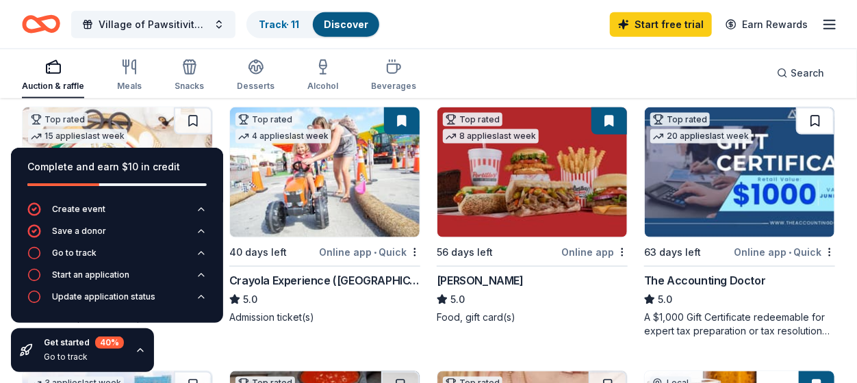
click at [819, 119] on button at bounding box center [815, 120] width 38 height 27
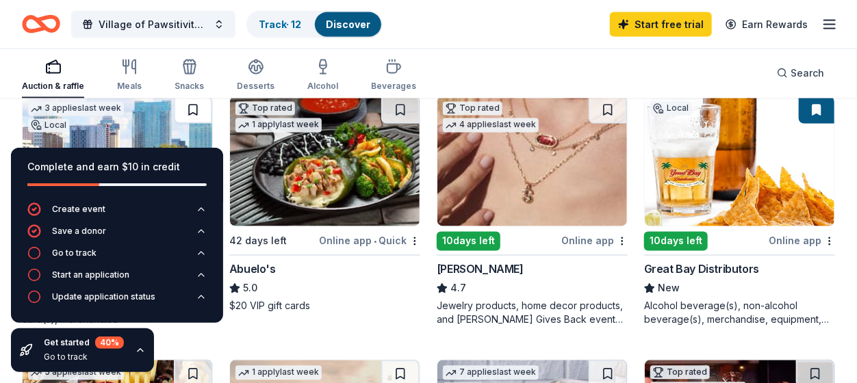
scroll to position [945, 0]
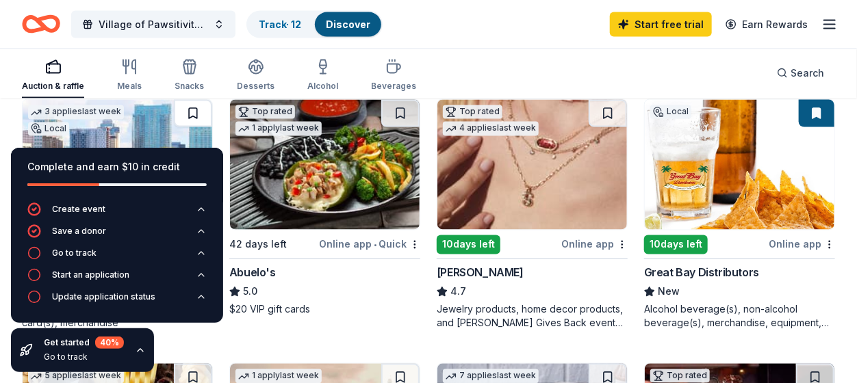
click at [194, 109] on button at bounding box center [193, 113] width 38 height 27
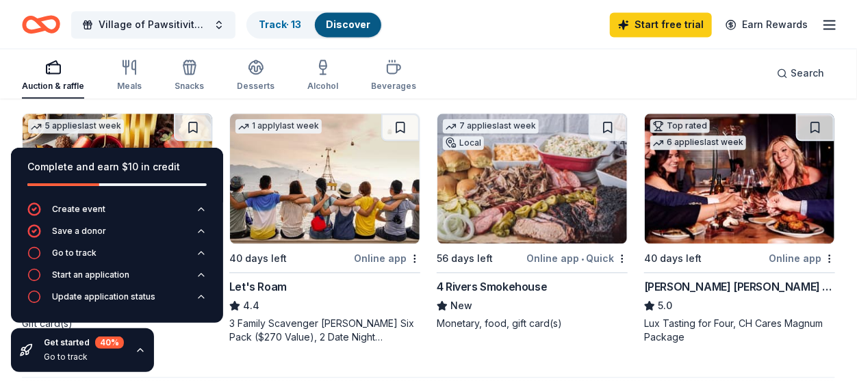
scroll to position [1197, 0]
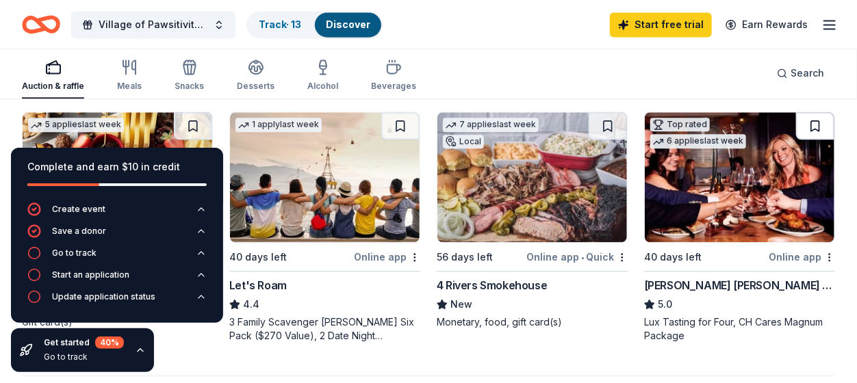
click at [818, 130] on button at bounding box center [815, 125] width 38 height 27
click at [606, 136] on button at bounding box center [607, 125] width 38 height 27
click at [404, 133] on button at bounding box center [400, 125] width 38 height 27
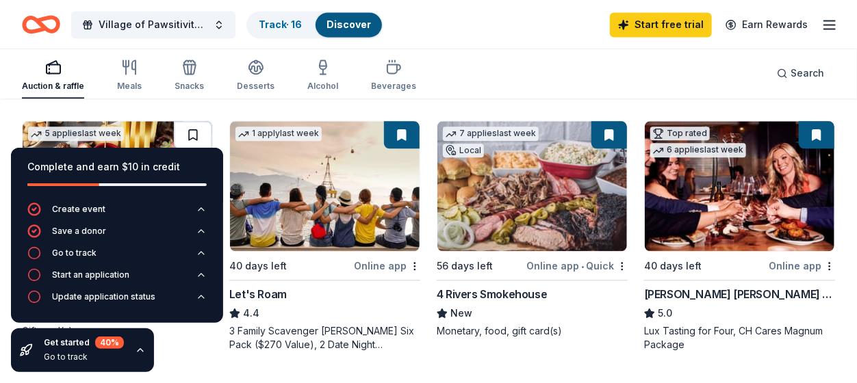
scroll to position [1187, 0]
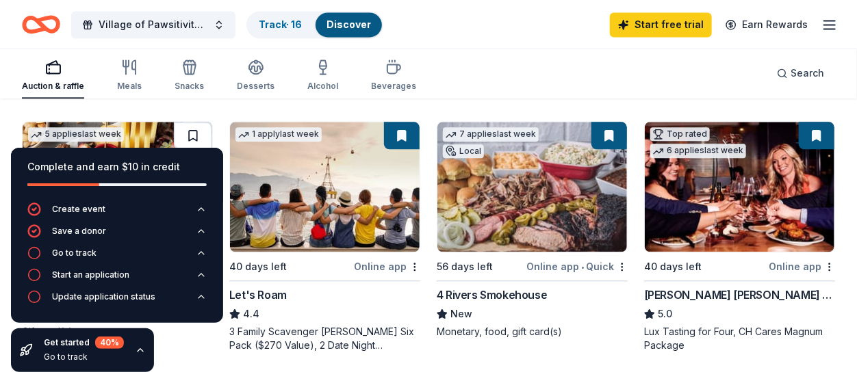
click at [194, 135] on button at bounding box center [193, 135] width 38 height 27
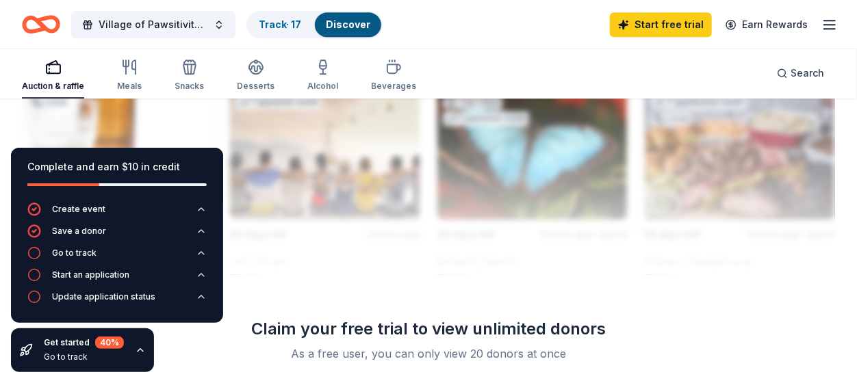
scroll to position [1518, 0]
click at [203, 207] on icon "button" at bounding box center [201, 209] width 11 height 11
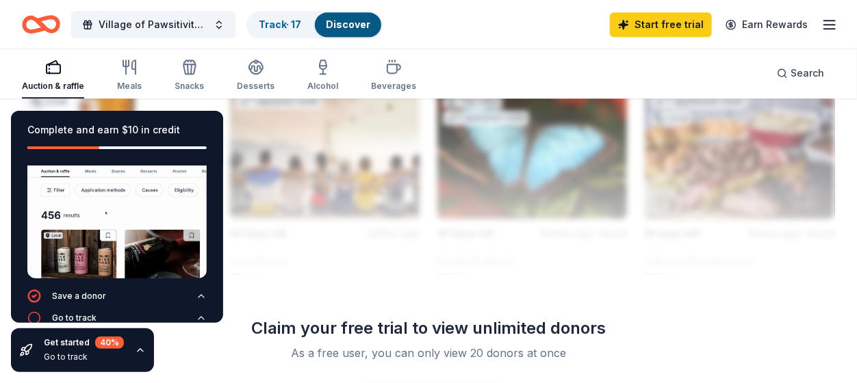
scroll to position [122, 0]
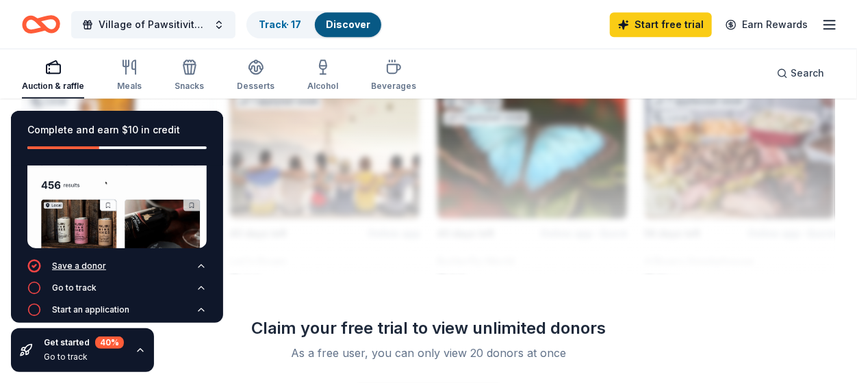
click at [198, 265] on icon "button" at bounding box center [200, 266] width 5 height 3
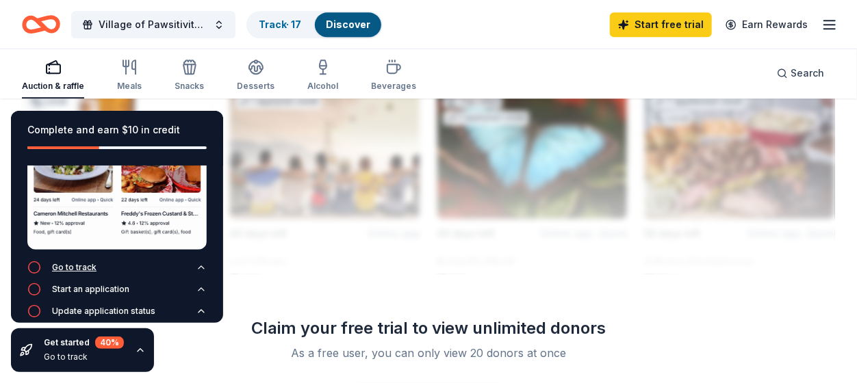
click at [198, 266] on icon "button" at bounding box center [200, 267] width 5 height 3
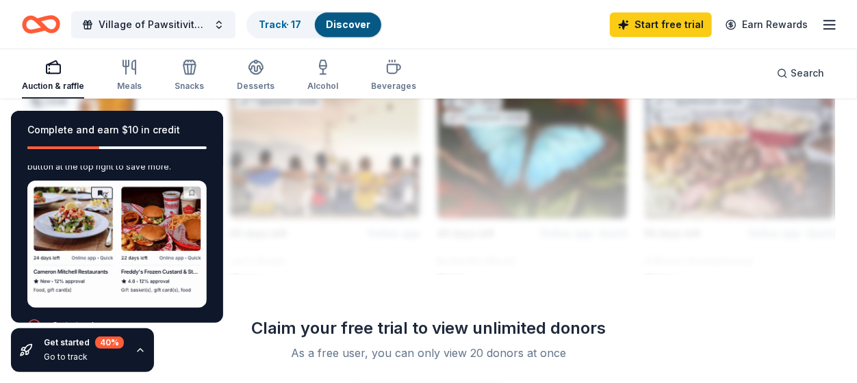
scroll to position [44, 0]
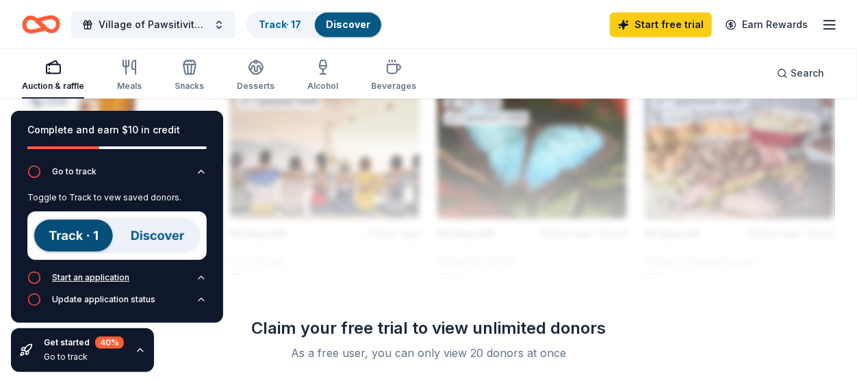
click at [198, 276] on icon "button" at bounding box center [200, 277] width 5 height 3
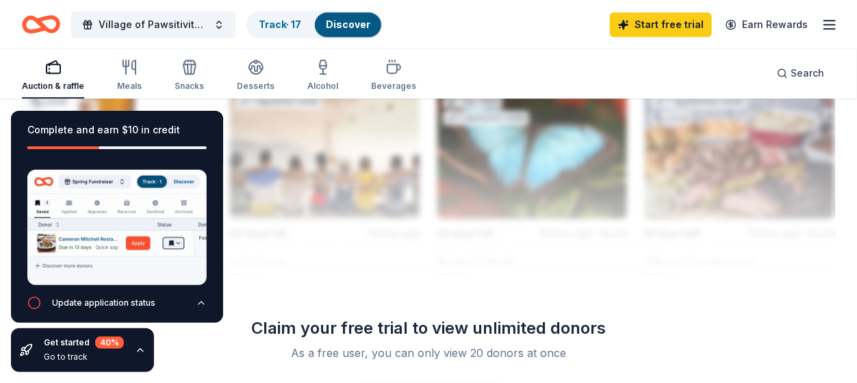
scroll to position [119, 0]
click at [196, 298] on icon "button" at bounding box center [201, 303] width 11 height 11
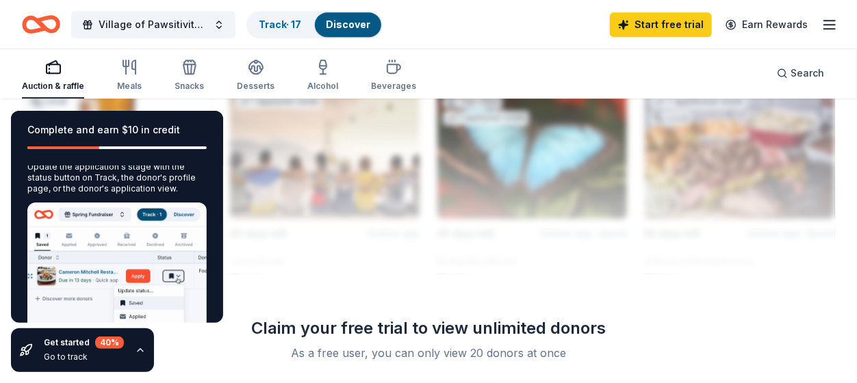
click at [139, 352] on icon "button" at bounding box center [140, 350] width 11 height 11
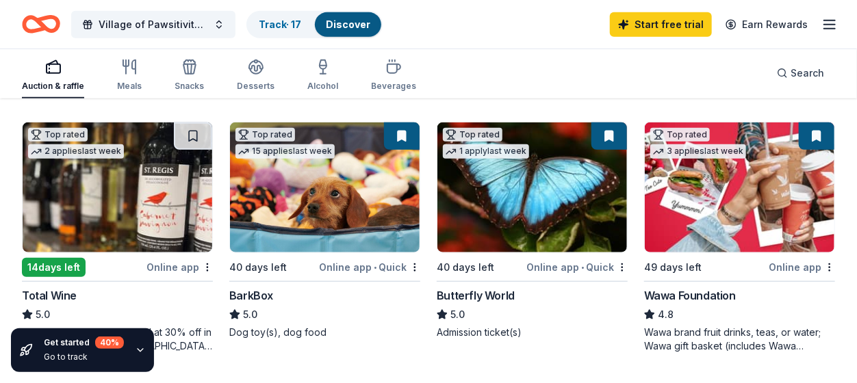
scroll to position [395, 0]
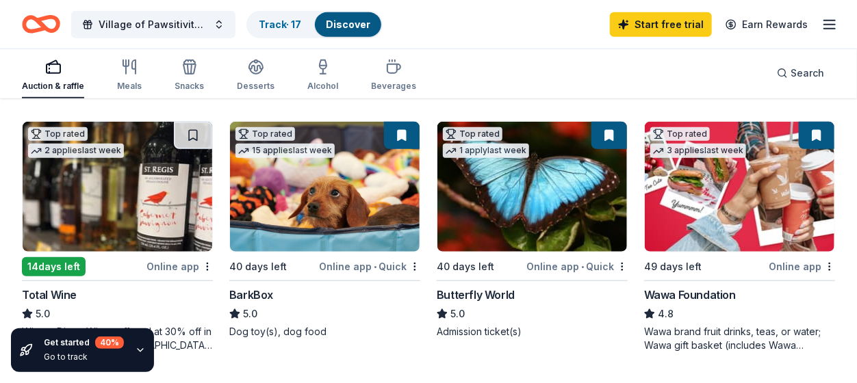
click at [101, 300] on div "Total Wine" at bounding box center [117, 295] width 191 height 16
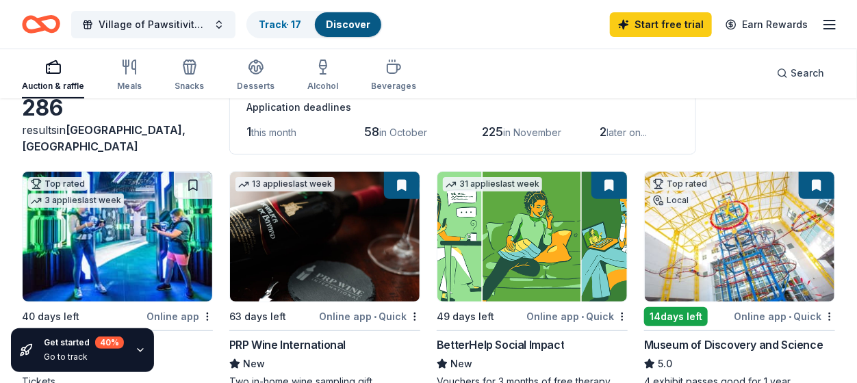
scroll to position [0, 0]
